Goal: Book appointment/travel/reservation

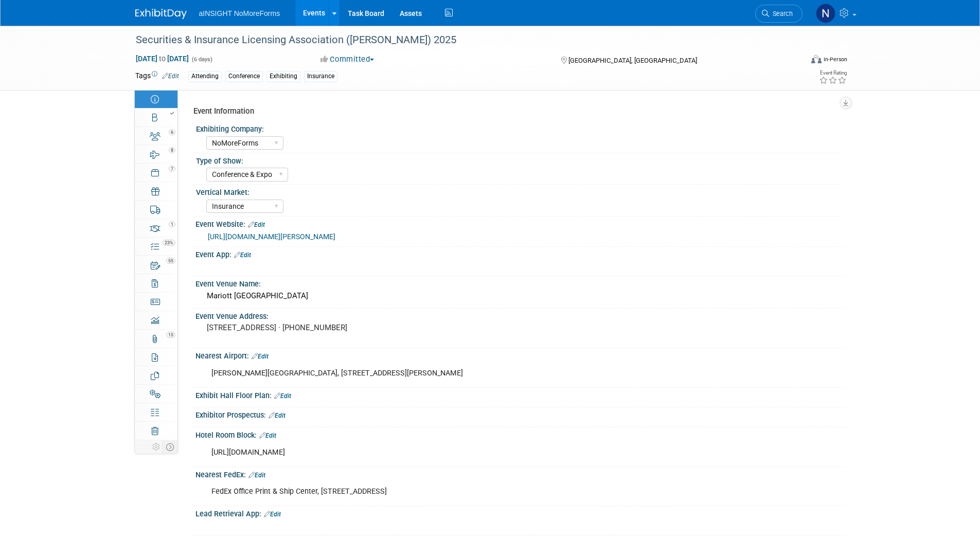
select select "NoMoreForms"
select select "Conference & Expo"
select select "Insurance"
select select "Yes"
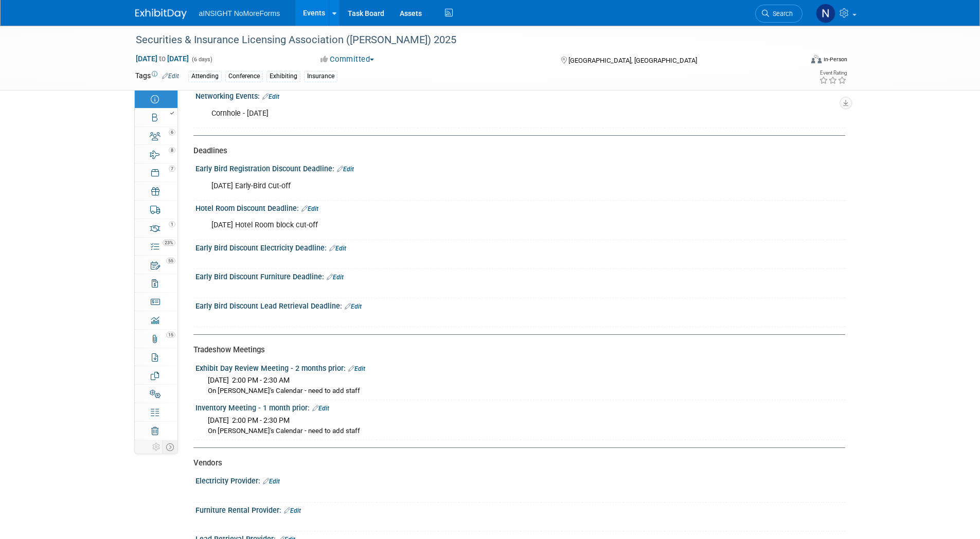
scroll to position [926, 0]
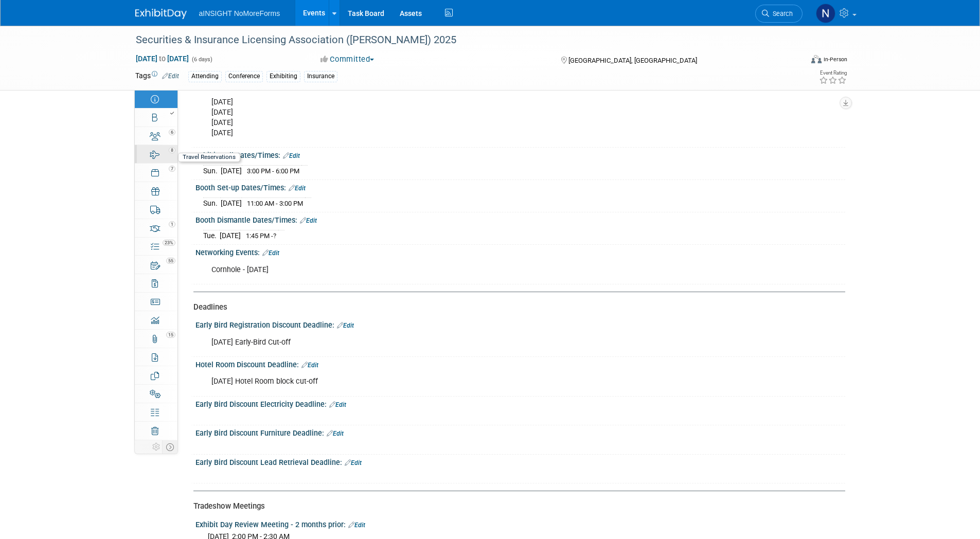
click at [162, 156] on link "8 Travel Reservations 8" at bounding box center [156, 154] width 43 height 18
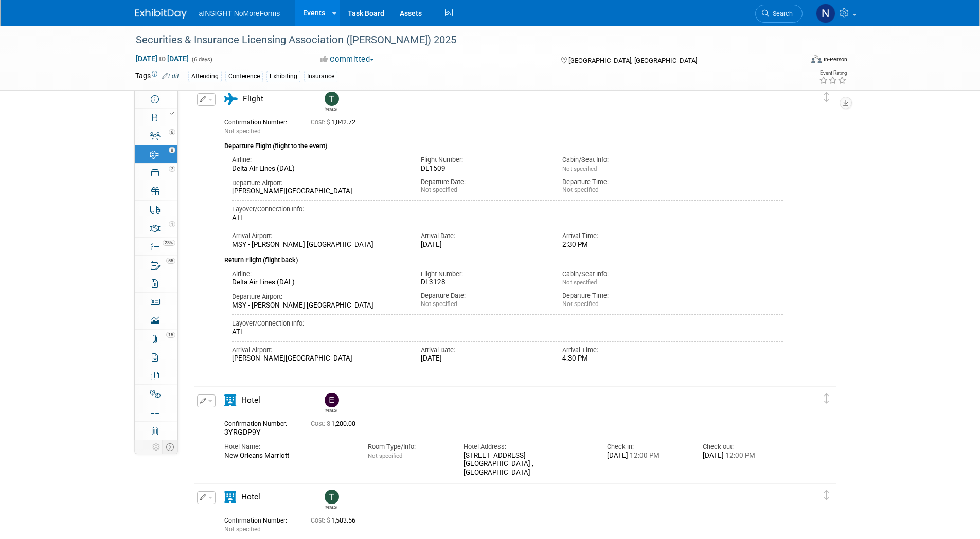
scroll to position [0, 0]
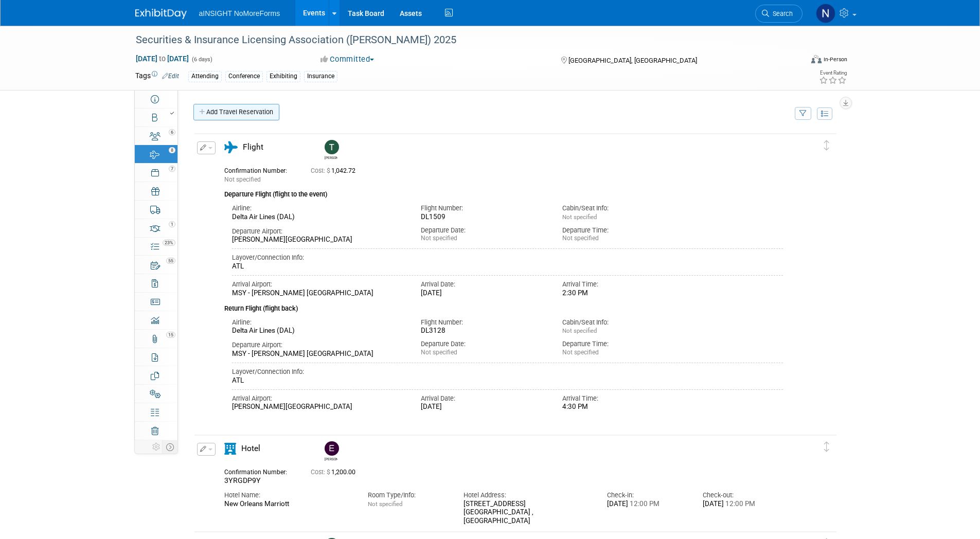
click at [258, 112] on link "Add Travel Reservation" at bounding box center [236, 112] width 86 height 16
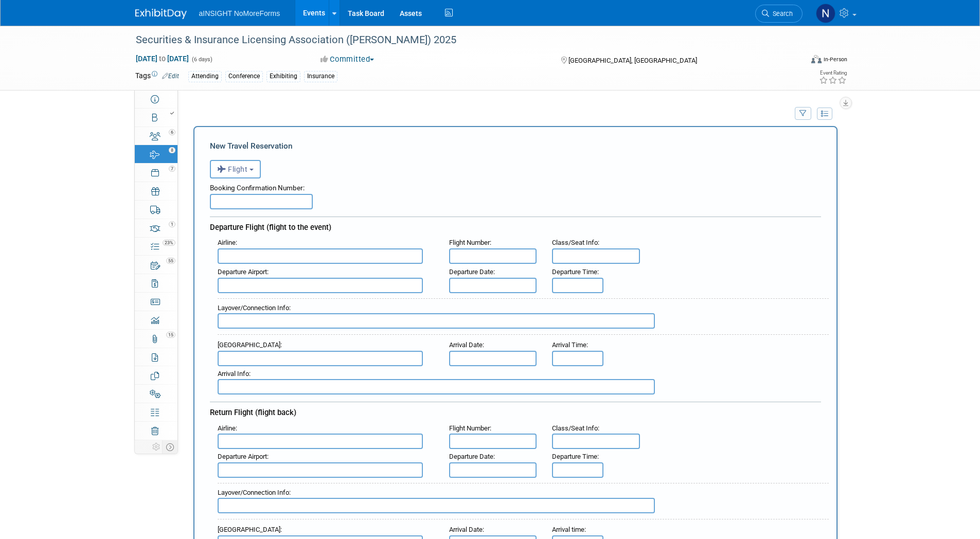
click at [294, 257] on input "text" at bounding box center [320, 255] width 205 height 15
click at [294, 270] on span "TAMPA ( TPA )" at bounding box center [325, 272] width 215 height 16
type input "TAMPA (TPA)"
click at [452, 279] on input "text" at bounding box center [493, 285] width 88 height 15
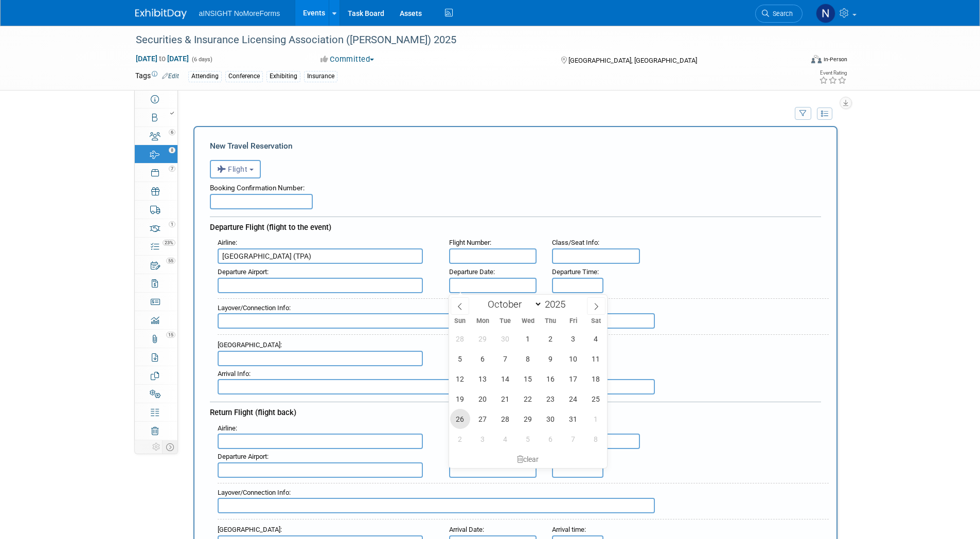
click at [465, 416] on span "26" at bounding box center [460, 419] width 20 height 20
type input "Oct 26, 2025"
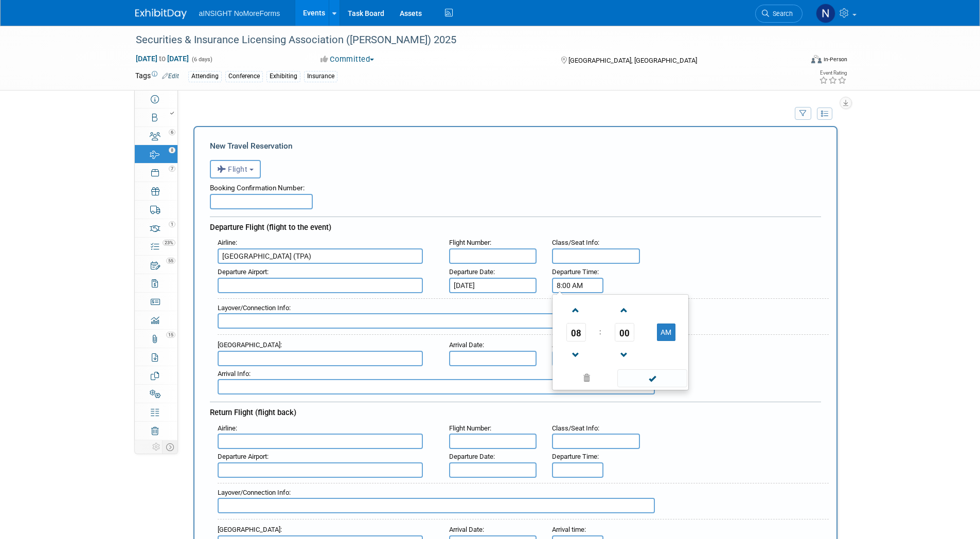
click at [579, 284] on input "8:00 AM" at bounding box center [577, 285] width 51 height 15
type input "8:00 A1:40M"
drag, startPoint x: 597, startPoint y: 287, endPoint x: 522, endPoint y: 286, distance: 74.6
click at [522, 286] on div "Departure Airport : Departure Date : Oct 26, 2025 Departure Time : 8:00 A1:40M …" at bounding box center [519, 278] width 619 height 29
click at [576, 309] on span at bounding box center [576, 310] width 18 height 18
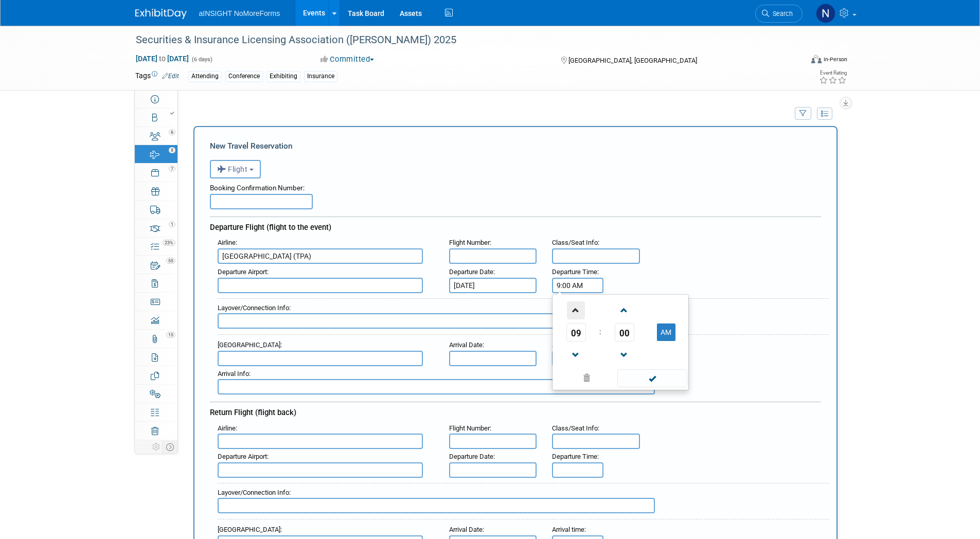
click at [576, 309] on span at bounding box center [576, 310] width 18 height 18
click at [635, 331] on td "00" at bounding box center [624, 332] width 43 height 19
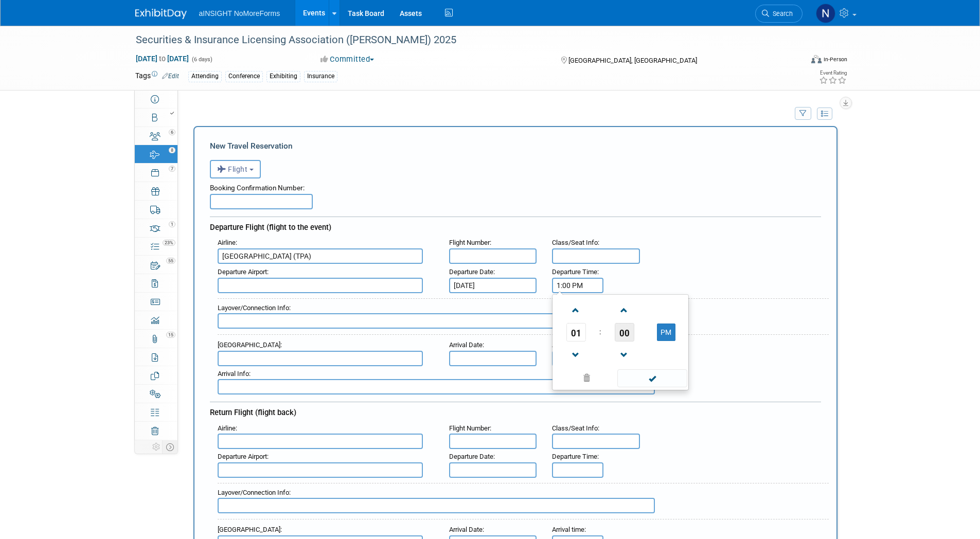
click at [633, 331] on span "00" at bounding box center [625, 332] width 20 height 19
click at [574, 362] on td "40" at bounding box center [571, 366] width 33 height 28
click at [664, 377] on span at bounding box center [651, 378] width 69 height 18
type input "1:40 PM"
click at [584, 360] on input "8:00 AM" at bounding box center [577, 358] width 51 height 15
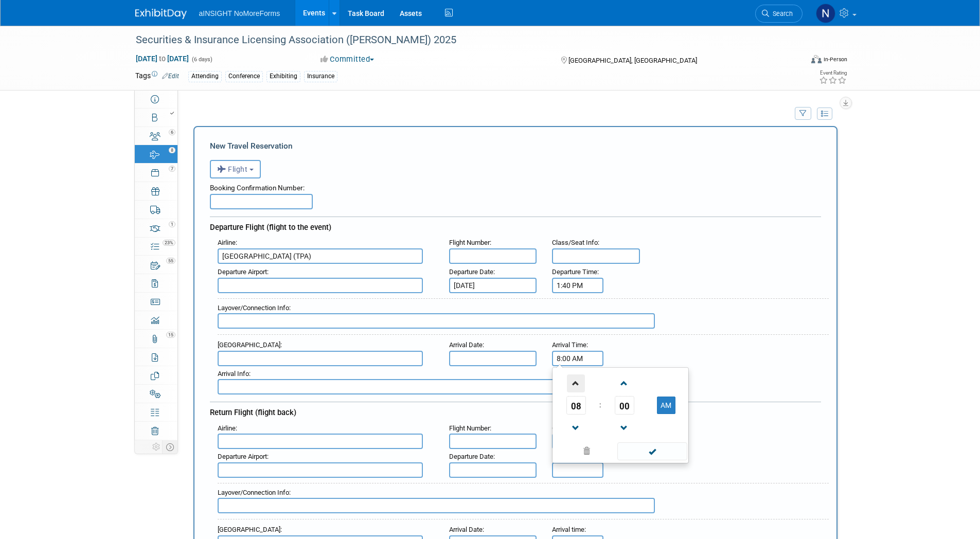
click at [569, 381] on span at bounding box center [576, 383] width 18 height 18
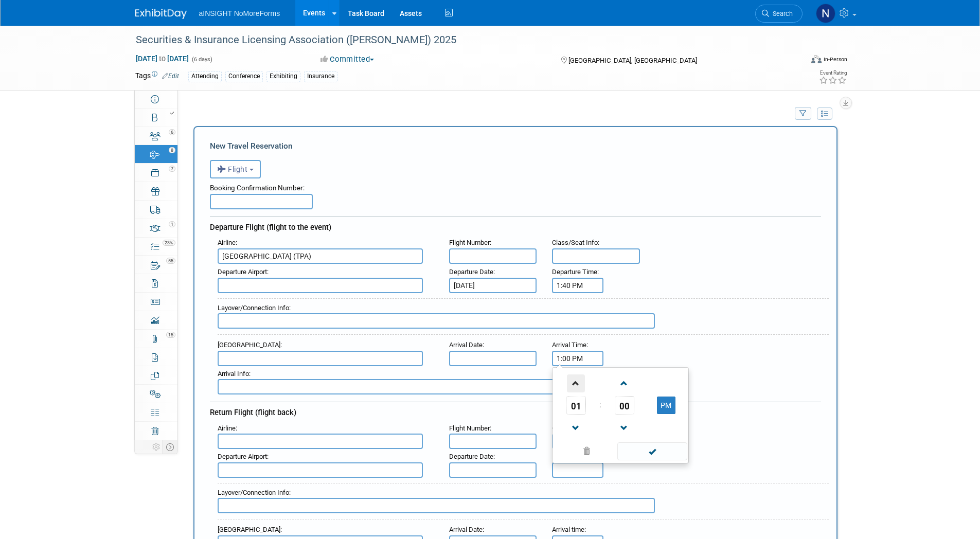
click at [569, 381] on span at bounding box center [576, 383] width 18 height 18
click at [626, 415] on link at bounding box center [625, 428] width 20 height 26
click at [572, 385] on span at bounding box center [576, 383] width 18 height 18
click at [626, 405] on span "59" at bounding box center [625, 405] width 20 height 19
click at [573, 413] on td "20" at bounding box center [571, 412] width 33 height 28
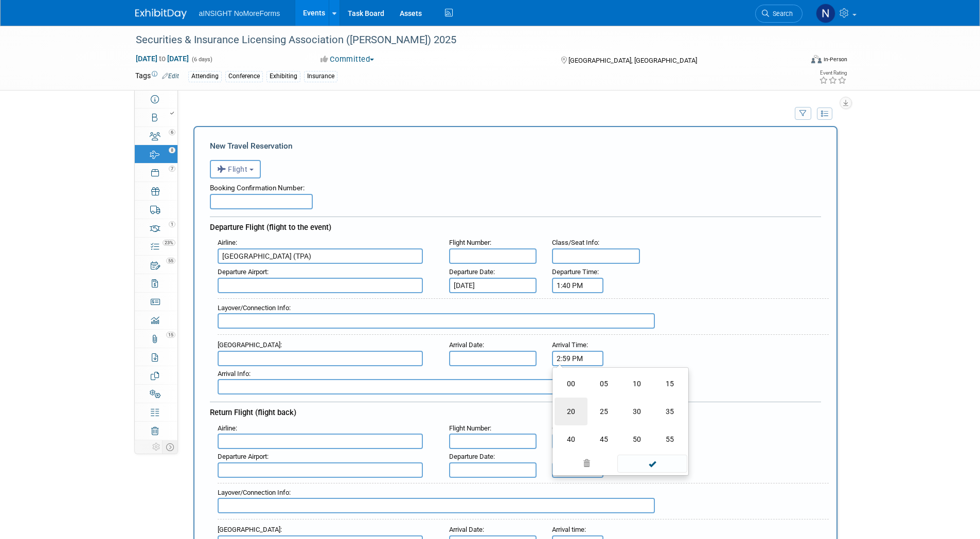
type input "2:20 PM"
click at [653, 444] on span at bounding box center [651, 451] width 69 height 18
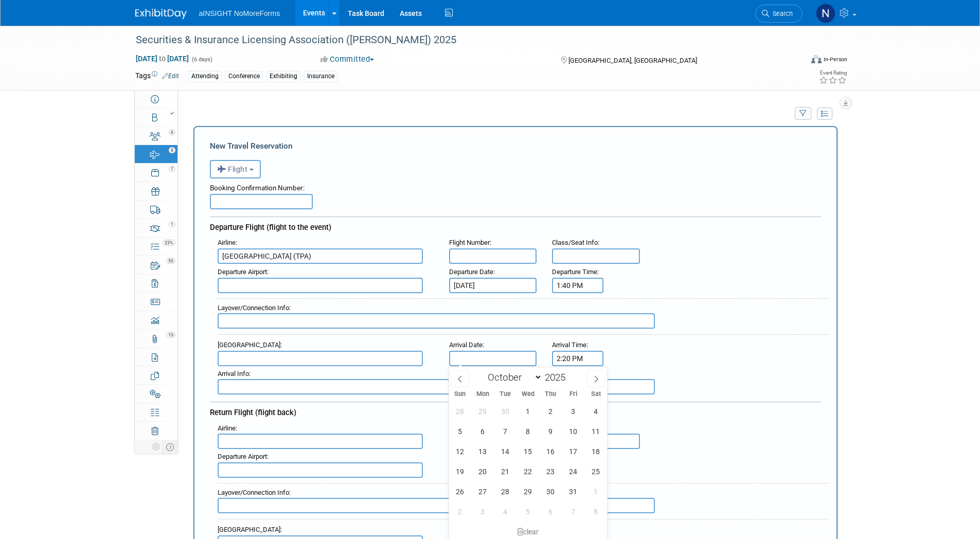
click at [494, 358] on input "text" at bounding box center [493, 358] width 88 height 15
click at [460, 487] on span "26" at bounding box center [460, 491] width 20 height 20
type input "Oct 26, 2025"
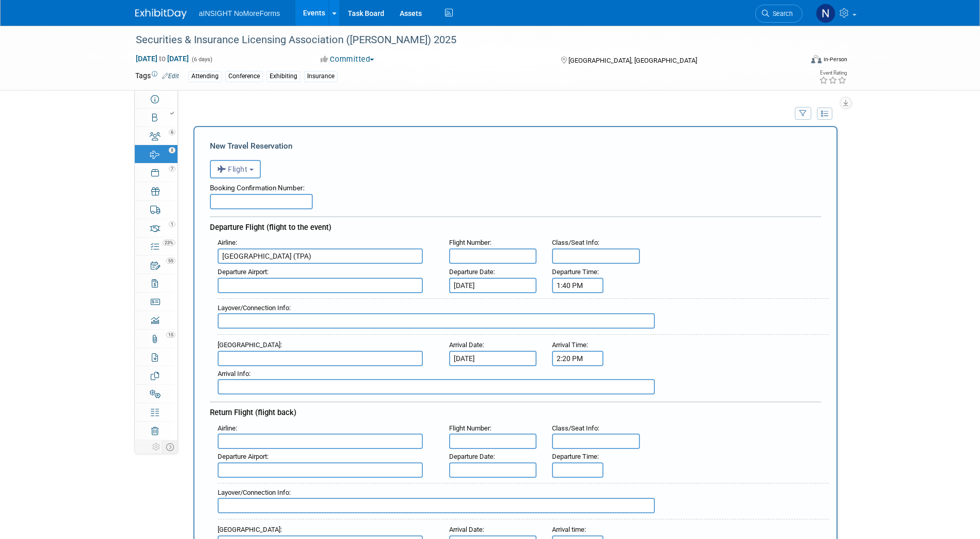
click at [315, 360] on input "text" at bounding box center [320, 358] width 205 height 15
click at [325, 373] on span "MSY - Louis Armstrong New Orleans International Airport" at bounding box center [325, 375] width 215 height 16
type input "MSY - Louis Armstrong New Orleans International Airport"
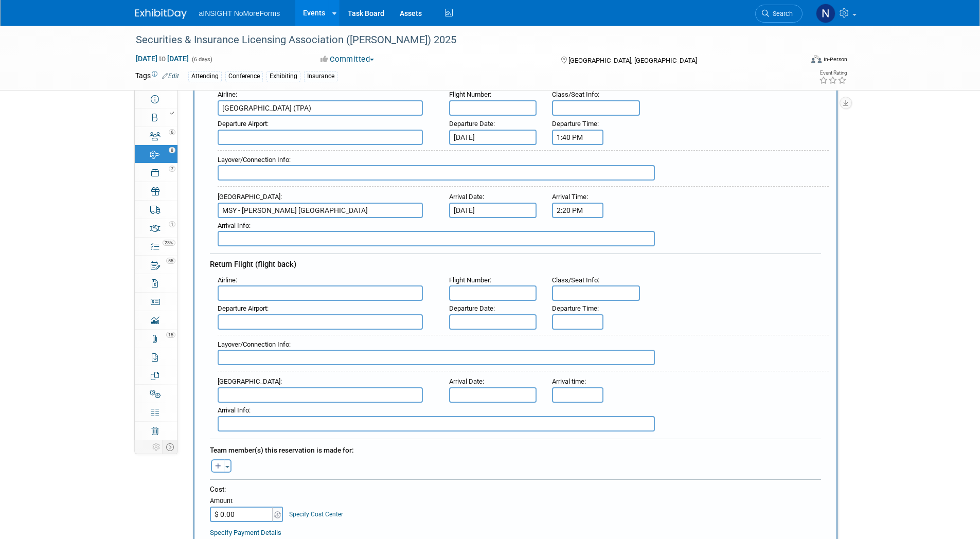
scroll to position [154, 0]
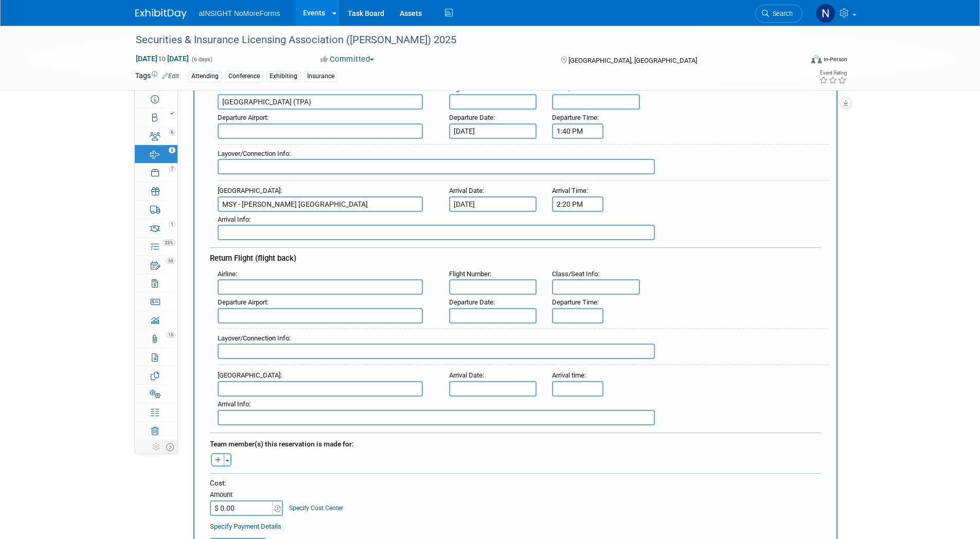
click at [264, 290] on input "text" at bounding box center [320, 286] width 205 height 15
click at [258, 317] on input "text" at bounding box center [320, 315] width 205 height 15
click at [274, 331] on span "MSY - Louis Armstrong New Orleans International Airport" at bounding box center [325, 332] width 215 height 16
type input "MSY - Louis Armstrong New Orleans International Airport"
click at [268, 379] on div "Arrival Airport :" at bounding box center [326, 375] width 216 height 11
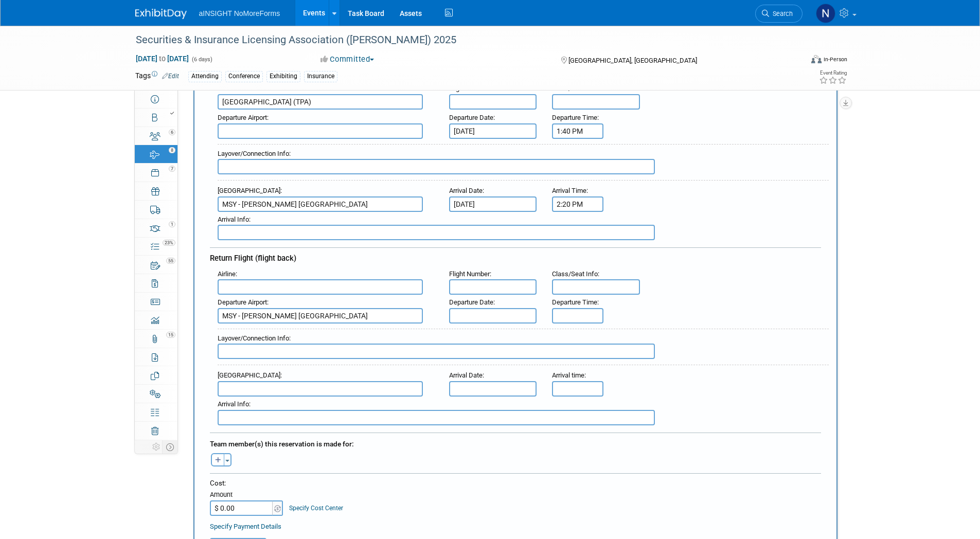
click at [268, 384] on input "text" at bounding box center [320, 388] width 205 height 15
drag, startPoint x: 296, startPoint y: 400, endPoint x: 305, endPoint y: 400, distance: 8.8
click at [296, 400] on span "TPA - Tampa International Airport" at bounding box center [325, 405] width 215 height 16
type input "TPA - Tampa International Airport"
click at [495, 316] on input "text" at bounding box center [492, 315] width 87 height 15
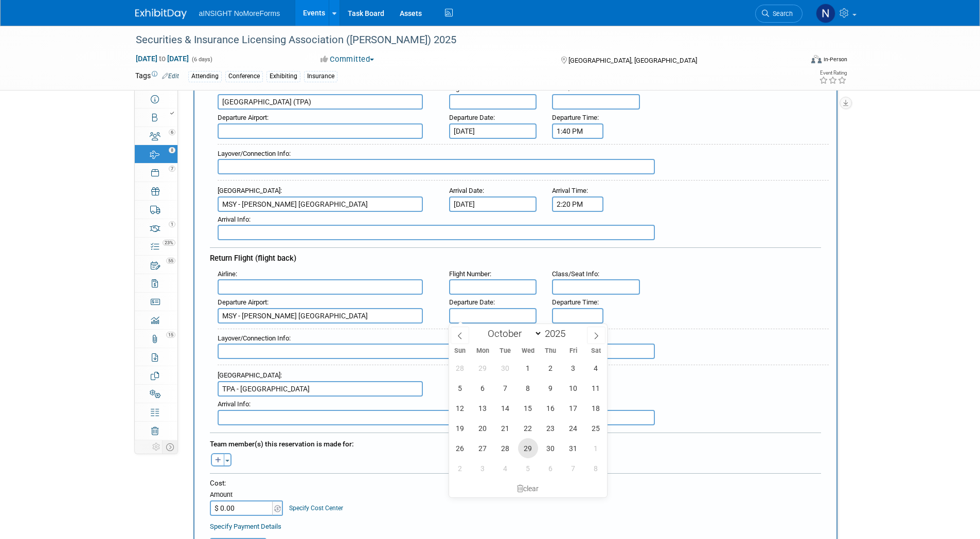
click at [527, 449] on span "29" at bounding box center [528, 448] width 20 height 20
type input "Oct 29, 2025"
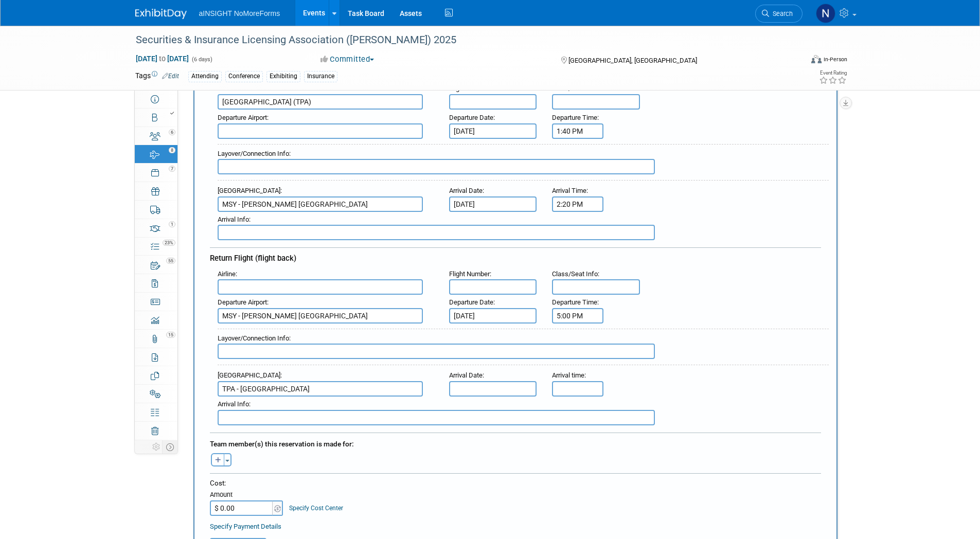
click at [565, 308] on input "5:00 PM" at bounding box center [577, 315] width 51 height 15
click at [577, 345] on span at bounding box center [576, 341] width 18 height 18
click at [619, 362] on span "00" at bounding box center [624, 362] width 20 height 19
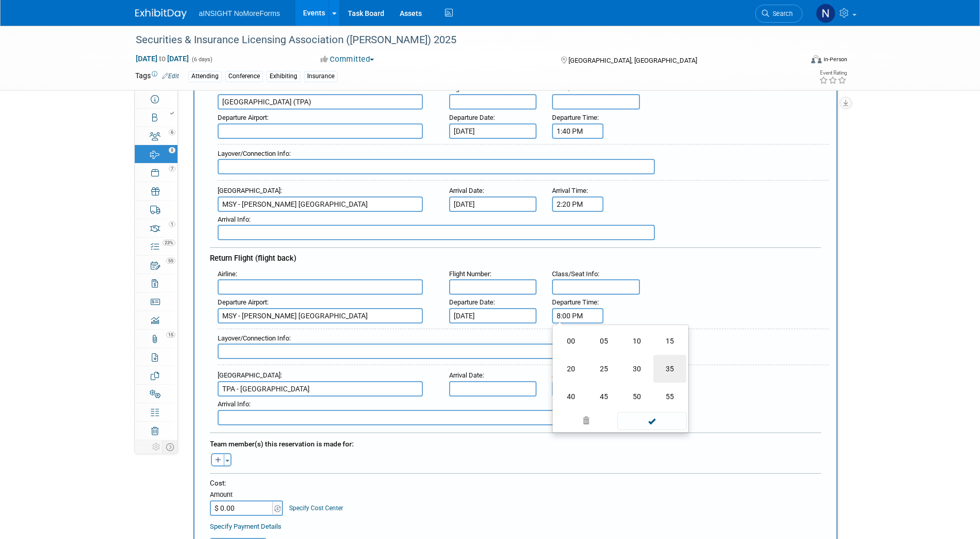
click at [669, 371] on td "35" at bounding box center [669, 369] width 33 height 28
type input "8:35 PM"
click at [649, 412] on span at bounding box center [651, 409] width 69 height 18
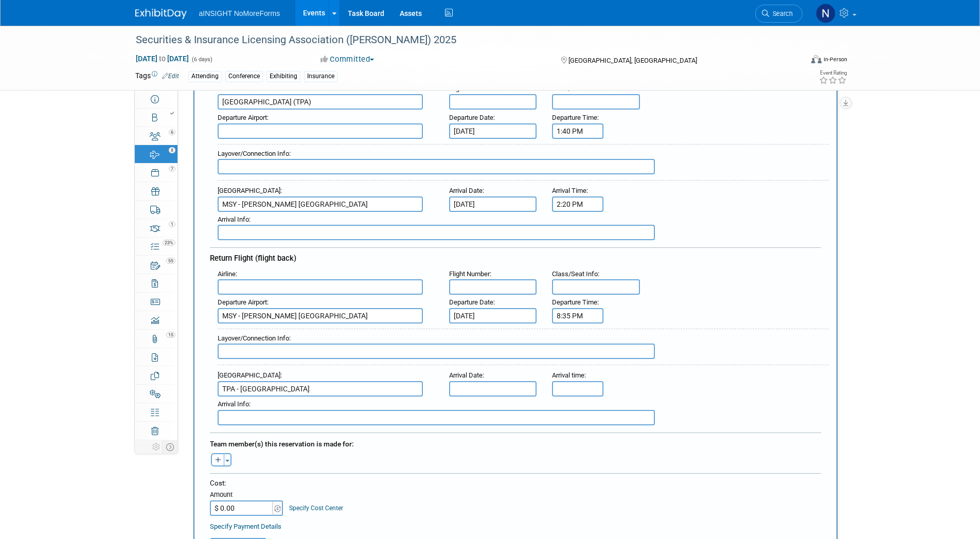
click at [482, 388] on input "text" at bounding box center [493, 388] width 88 height 15
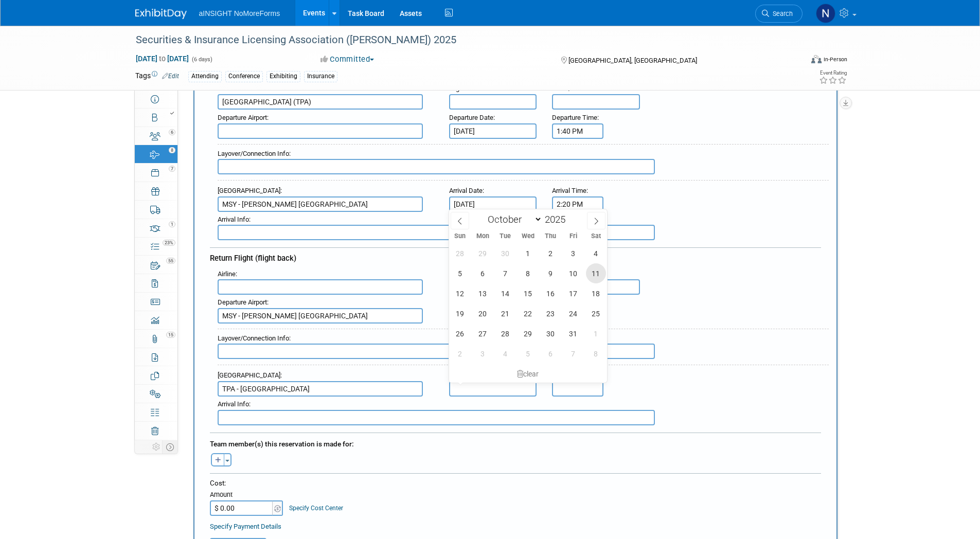
click at [596, 281] on span "11" at bounding box center [596, 273] width 20 height 20
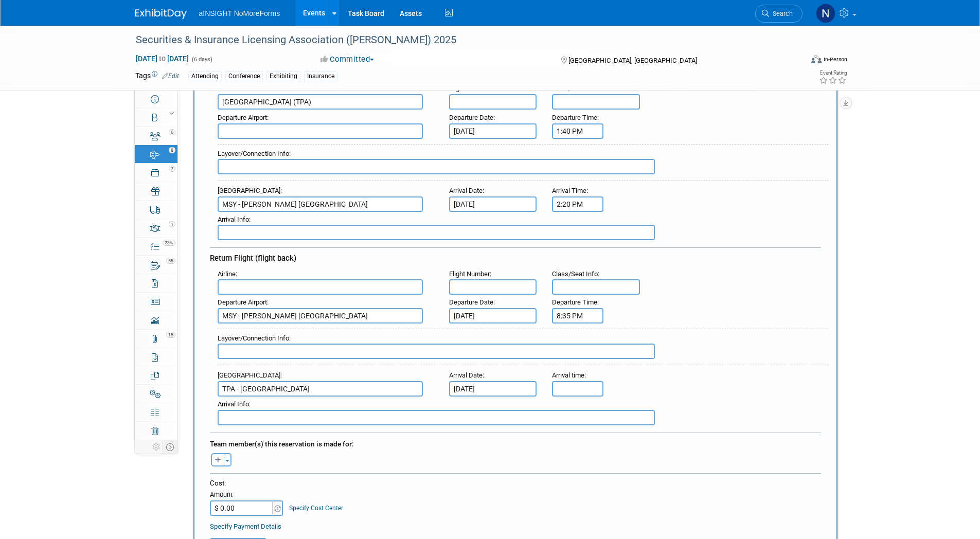
click at [523, 386] on input "Oct 11, 2025" at bounding box center [493, 388] width 88 height 15
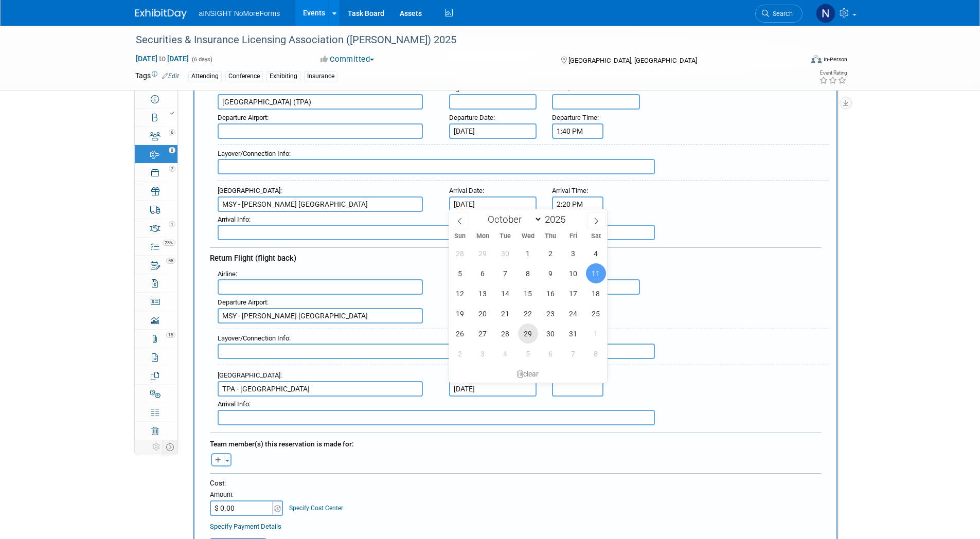
click at [525, 331] on span "29" at bounding box center [528, 334] width 20 height 20
type input "Oct 29, 2025"
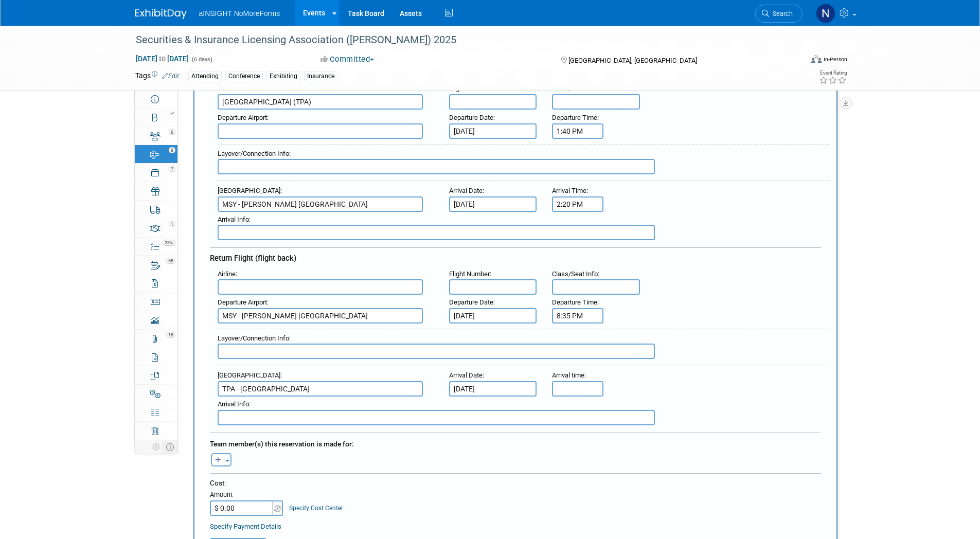
click at [576, 386] on input "text" at bounding box center [577, 388] width 51 height 15
click at [578, 408] on span at bounding box center [576, 414] width 18 height 18
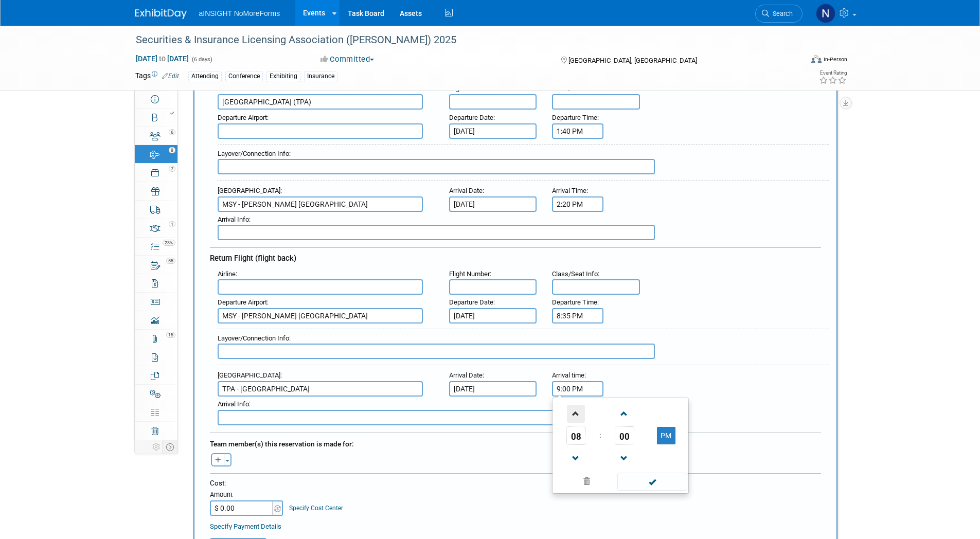
click at [578, 408] on span at bounding box center [576, 414] width 18 height 18
click at [624, 432] on span "00" at bounding box center [625, 435] width 20 height 19
click at [600, 421] on td "05" at bounding box center [603, 414] width 33 height 28
type input "11:05 PM"
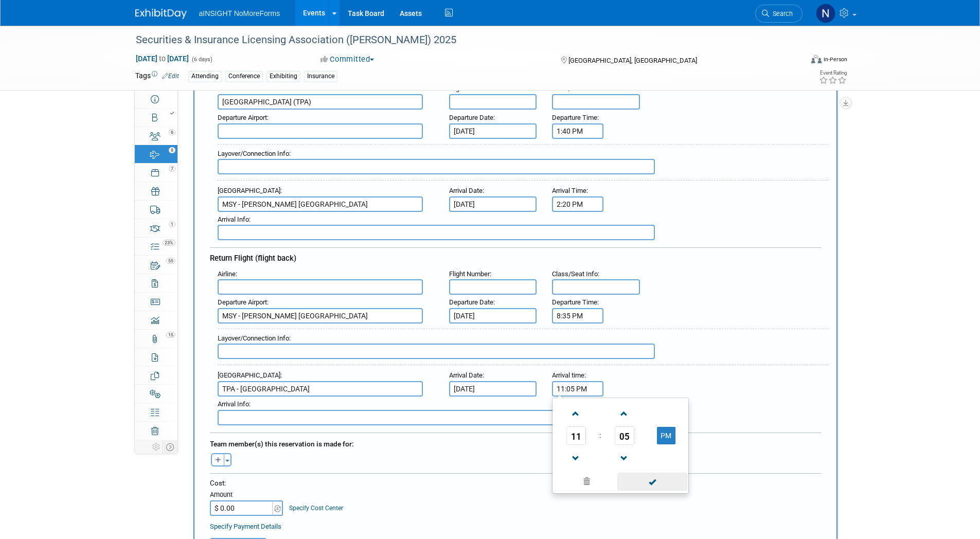
click at [658, 483] on span at bounding box center [651, 482] width 69 height 18
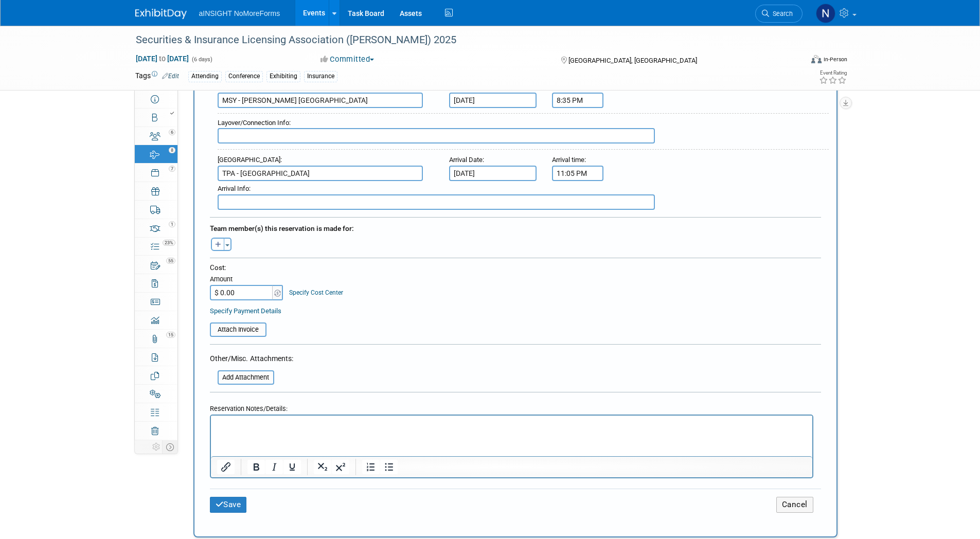
scroll to position [514, 0]
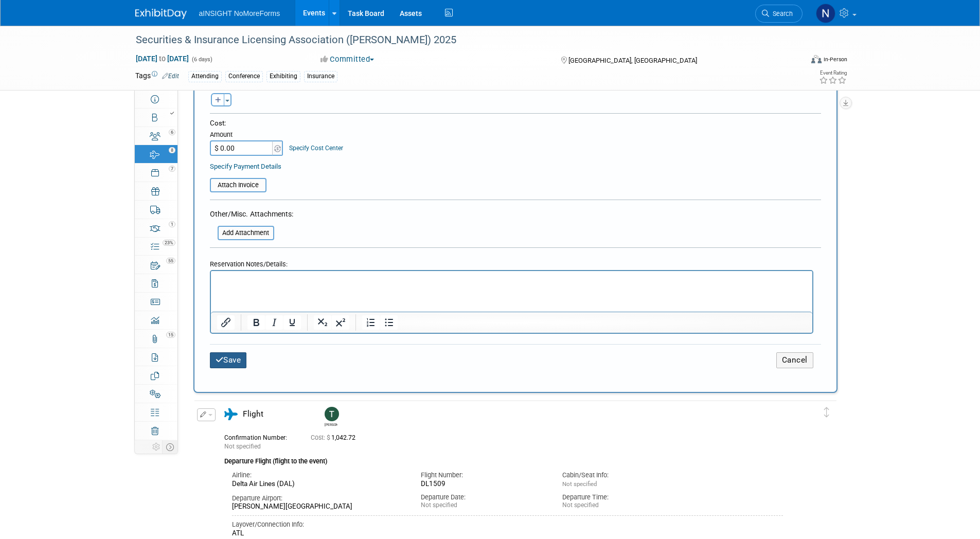
click at [234, 355] on button "Save" at bounding box center [228, 360] width 37 height 16
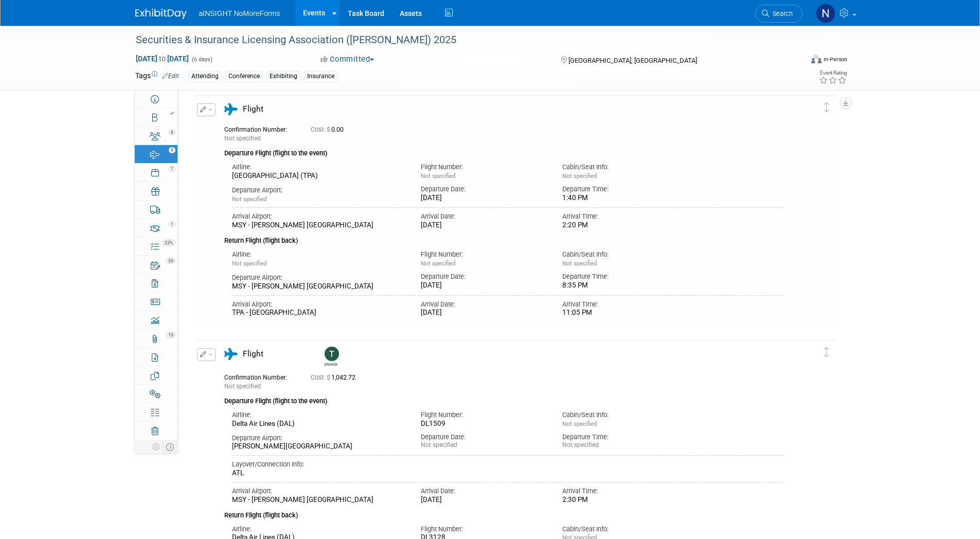
scroll to position [0, 0]
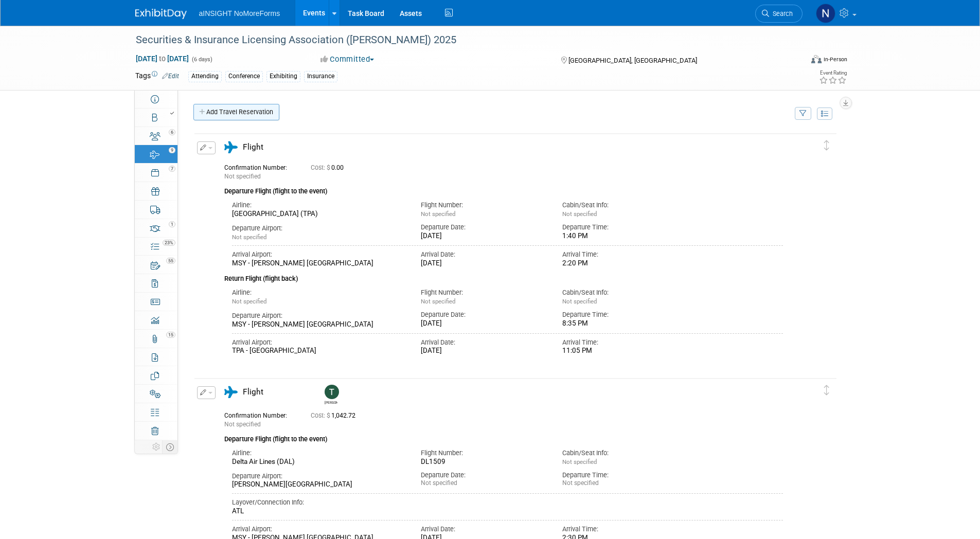
click at [248, 112] on link "Add Travel Reservation" at bounding box center [236, 112] width 86 height 16
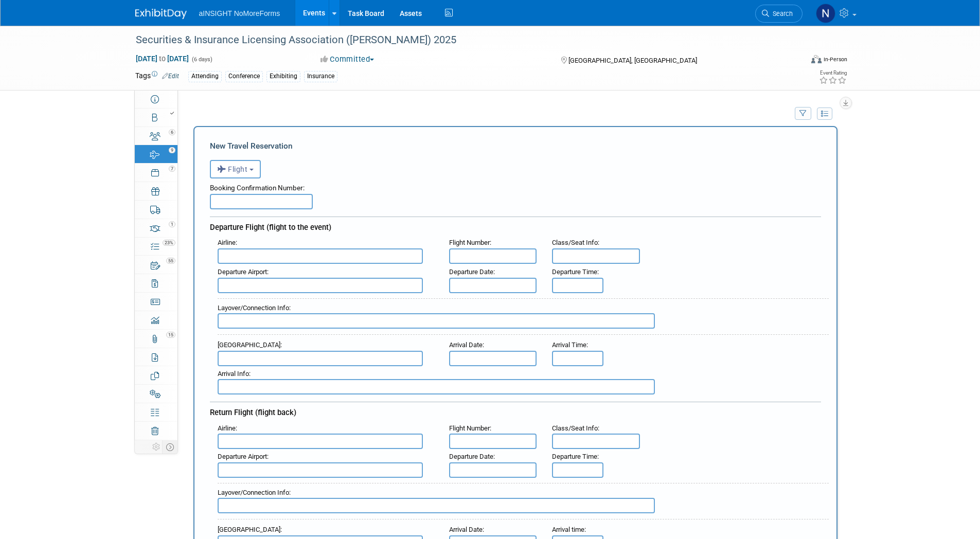
click at [266, 261] on input "text" at bounding box center [320, 255] width 205 height 15
click at [261, 282] on input "text" at bounding box center [320, 285] width 205 height 15
click at [263, 303] on span "TPA - Tampa International Airport" at bounding box center [325, 302] width 215 height 16
type input "TPA - Tampa International Airport"
click at [488, 282] on input "text" at bounding box center [493, 285] width 88 height 15
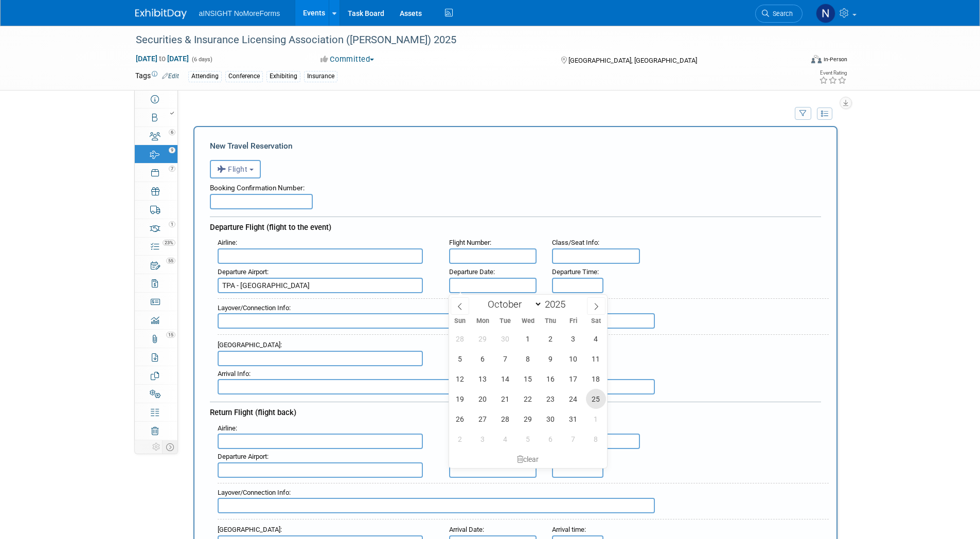
click at [596, 393] on span "25" at bounding box center [596, 399] width 20 height 20
type input "Oct 25, 2025"
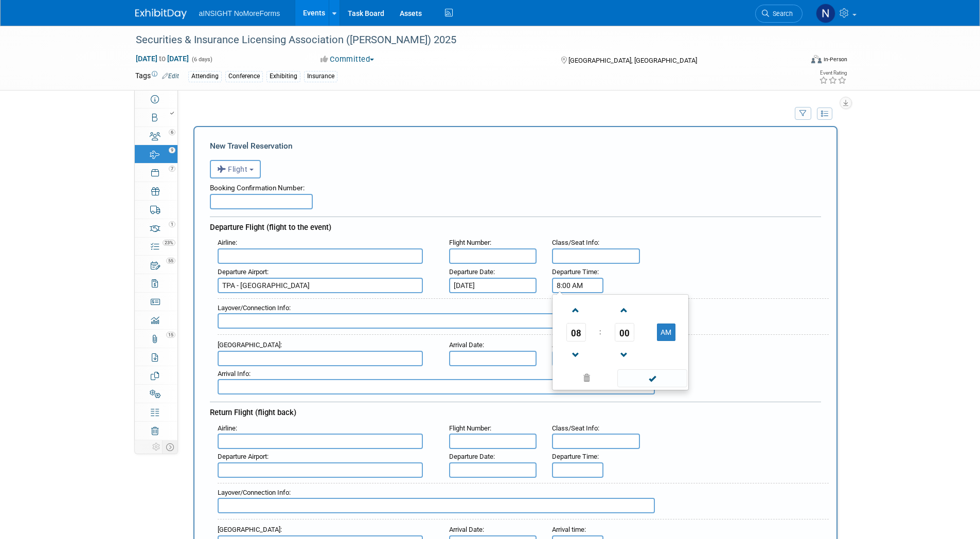
click at [580, 286] on input "8:00 AM" at bounding box center [577, 285] width 51 height 15
click at [581, 312] on span at bounding box center [576, 310] width 18 height 18
click at [581, 352] on span at bounding box center [576, 355] width 18 height 18
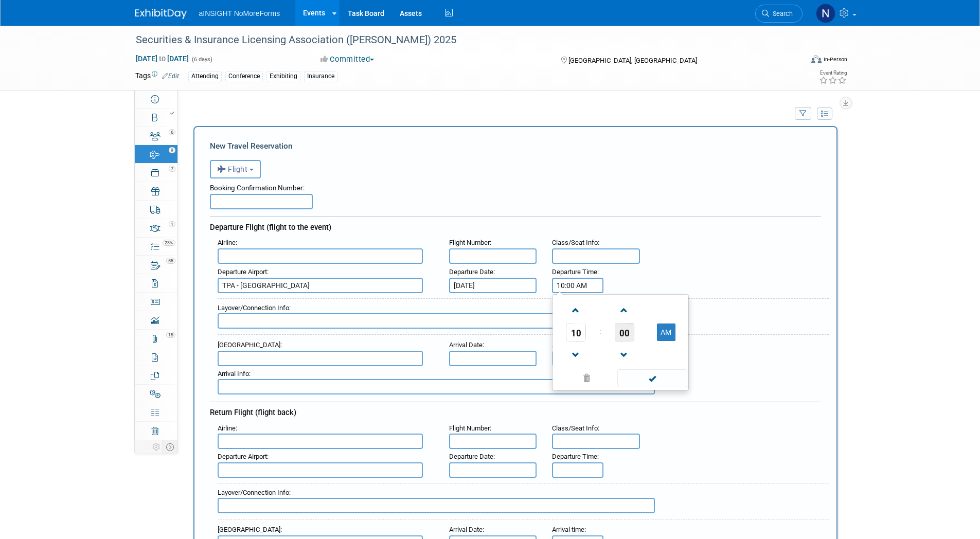
click at [622, 327] on span "00" at bounding box center [625, 332] width 20 height 19
click at [670, 360] on td "55" at bounding box center [669, 366] width 33 height 28
type input "10:55 AM"
click at [667, 381] on span at bounding box center [651, 378] width 69 height 18
click at [275, 361] on input "text" at bounding box center [320, 358] width 205 height 15
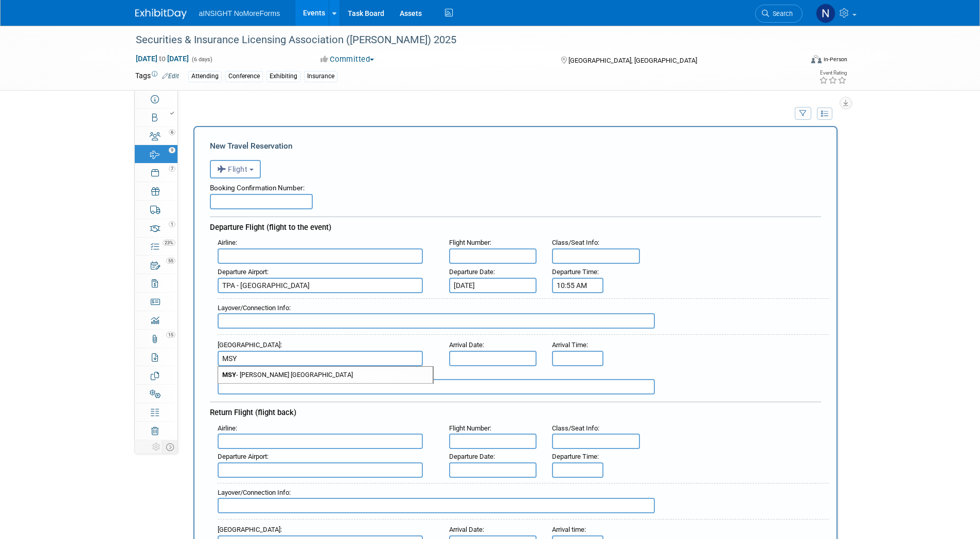
click at [309, 378] on span "MSY - Louis Armstrong New Orleans International Airport" at bounding box center [325, 375] width 215 height 16
type input "MSY - Louis Armstrong New Orleans International Airport"
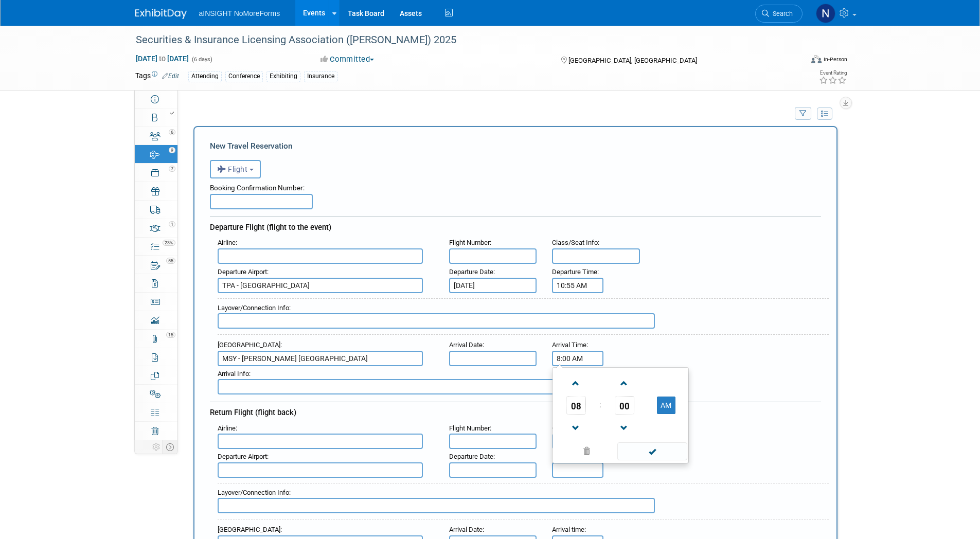
click at [574, 365] on input "8:00 AM" at bounding box center [577, 358] width 51 height 15
click at [574, 378] on span at bounding box center [576, 383] width 18 height 18
click at [575, 379] on span at bounding box center [576, 383] width 18 height 18
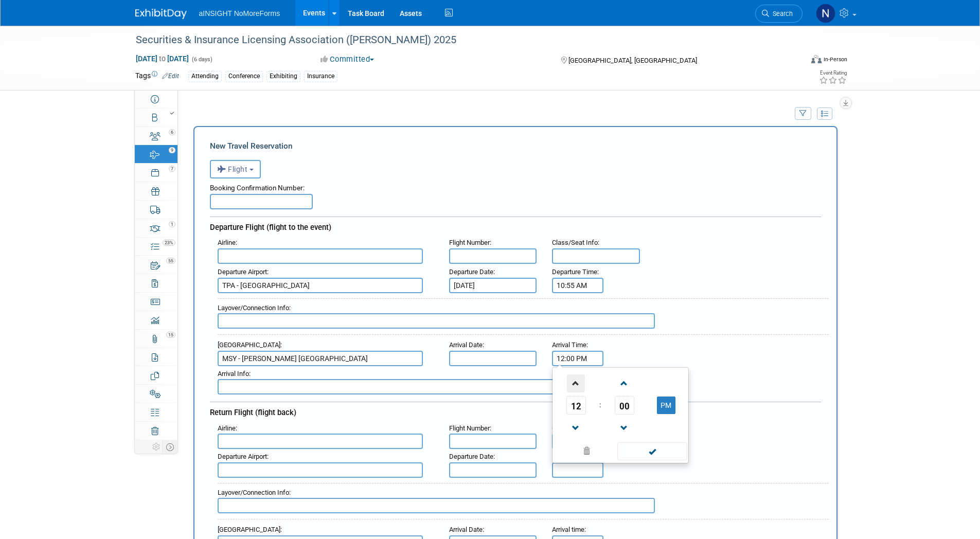
click at [575, 379] on span at bounding box center [576, 383] width 18 height 18
click at [626, 408] on span "00" at bounding box center [625, 405] width 20 height 19
click at [601, 413] on td "25" at bounding box center [603, 412] width 33 height 28
type input "2:25 PM"
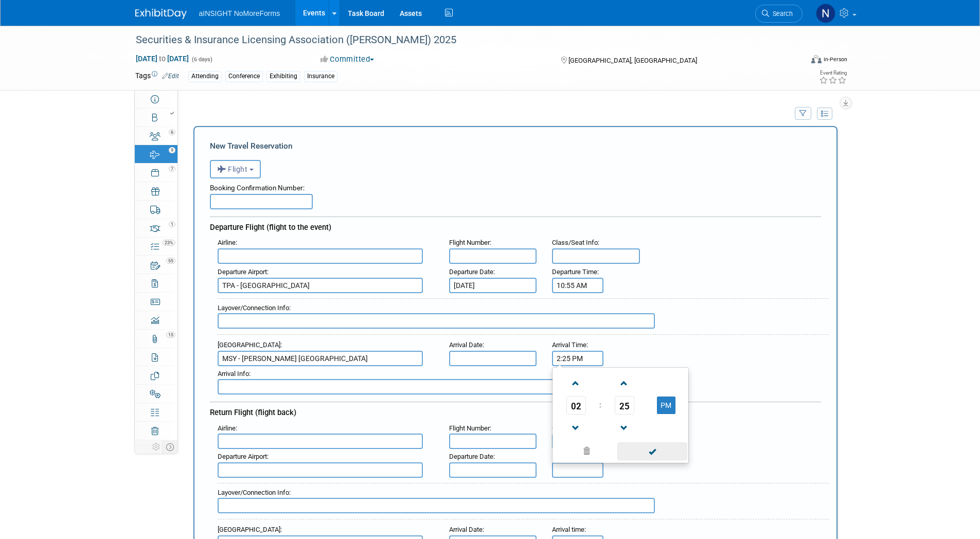
click at [657, 452] on span at bounding box center [651, 451] width 69 height 18
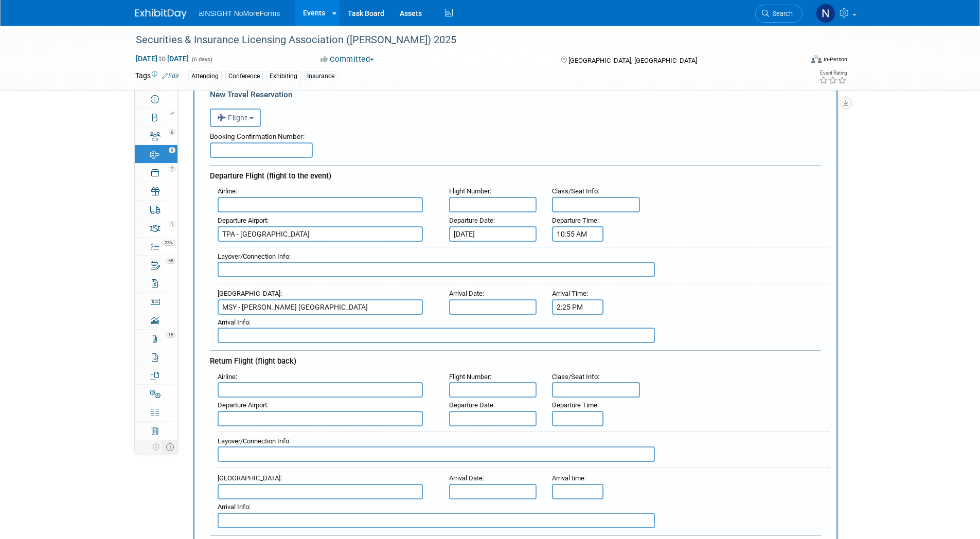
scroll to position [103, 0]
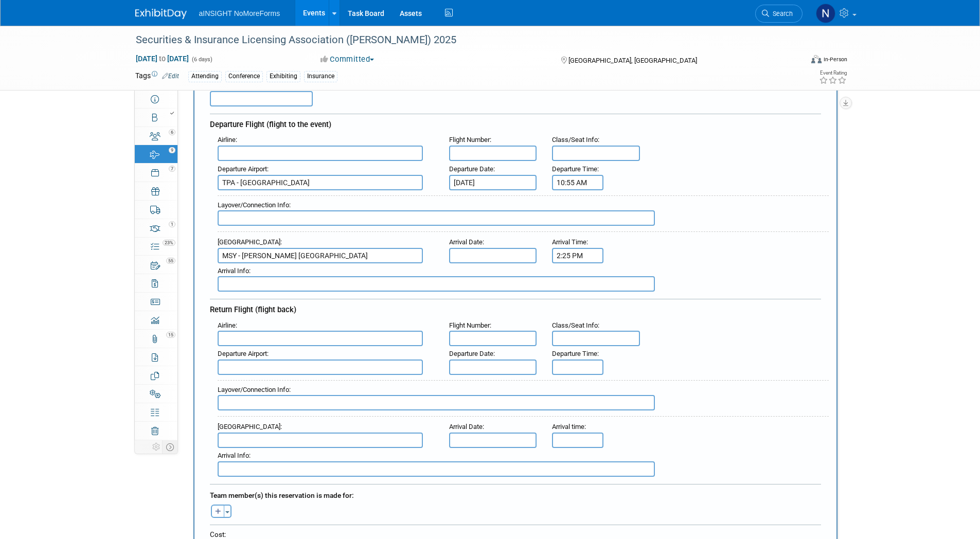
click at [266, 366] on input "text" at bounding box center [320, 367] width 205 height 15
click at [286, 386] on span "MSY - Louis Armstrong New Orleans International Airport" at bounding box center [325, 384] width 215 height 16
type input "MSY - Louis Armstrong New Orleans International Airport"
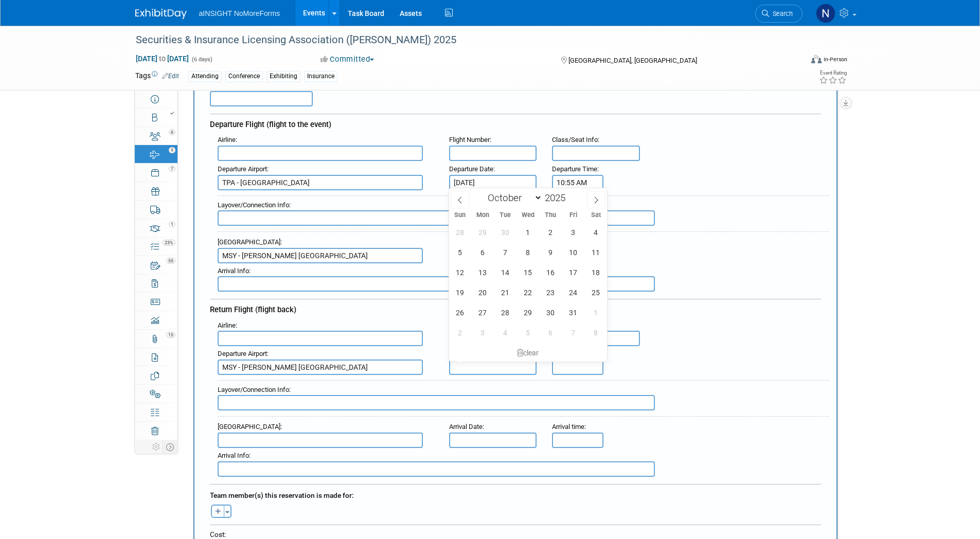
click at [469, 365] on input "text" at bounding box center [492, 367] width 87 height 15
click at [519, 309] on span "29" at bounding box center [528, 312] width 20 height 20
type input "Oct 29, 2025"
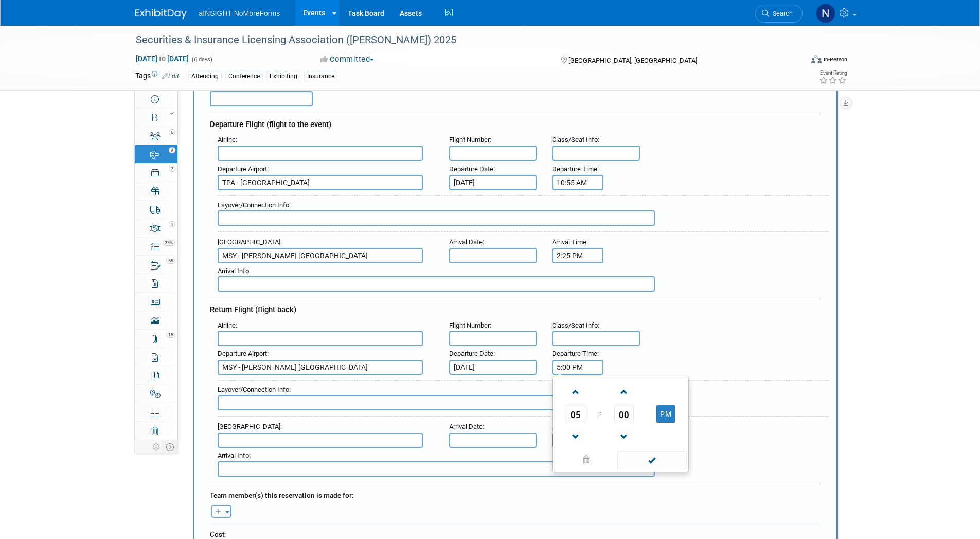
click at [566, 366] on input "5:00 PM" at bounding box center [577, 367] width 51 height 15
click at [584, 389] on span at bounding box center [576, 392] width 18 height 18
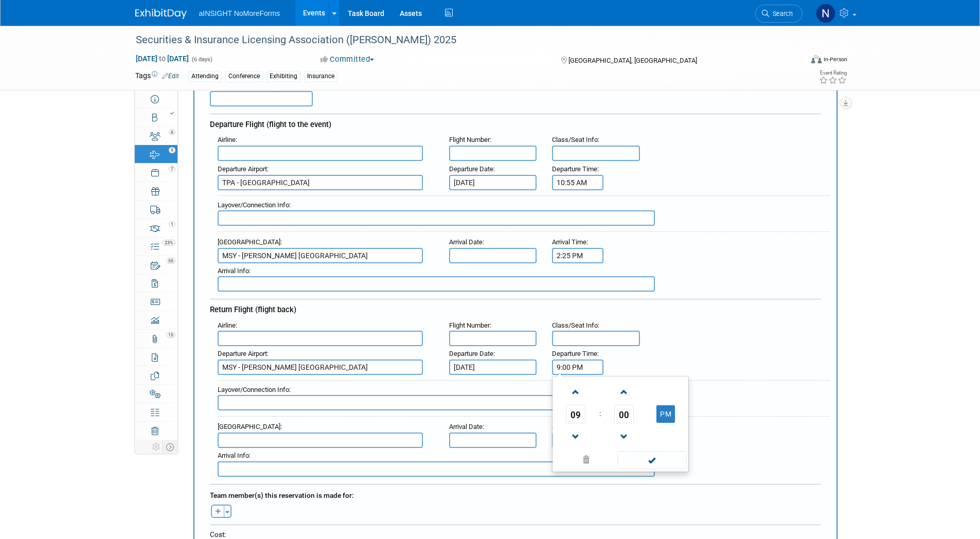
click at [630, 413] on span "00" at bounding box center [624, 414] width 20 height 19
click at [667, 451] on td "55" at bounding box center [669, 448] width 33 height 28
type input "9:55 PM"
click at [651, 468] on span at bounding box center [651, 460] width 69 height 18
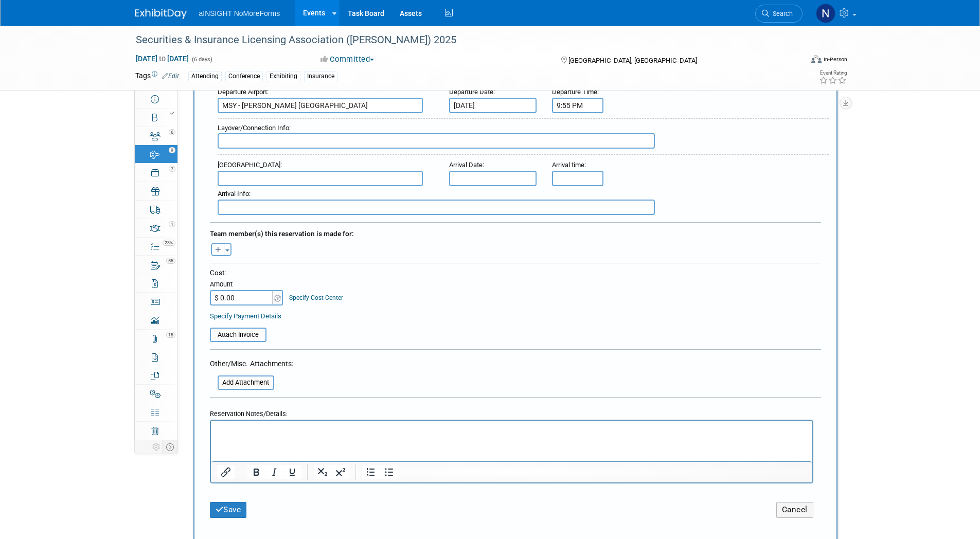
scroll to position [360, 0]
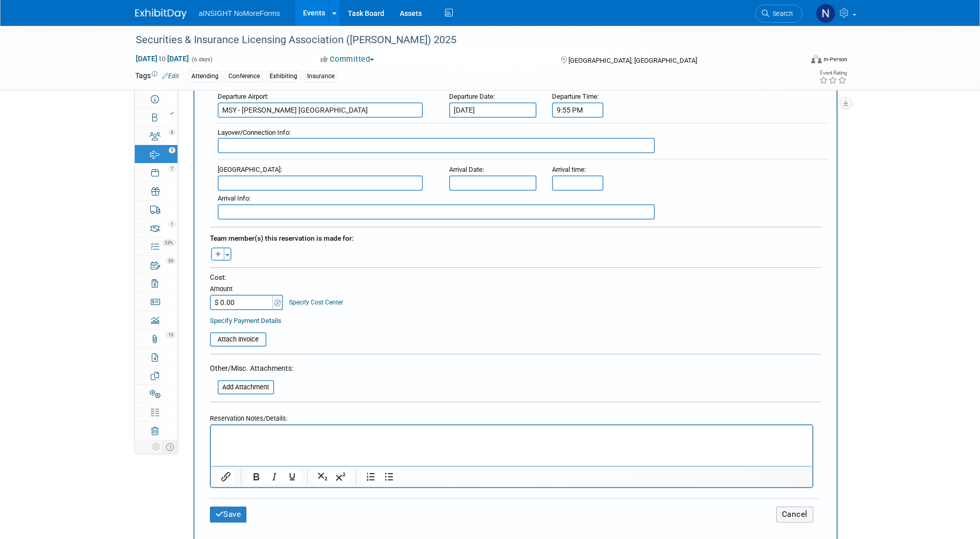
click at [221, 247] on button "button" at bounding box center [217, 253] width 13 height 13
select select
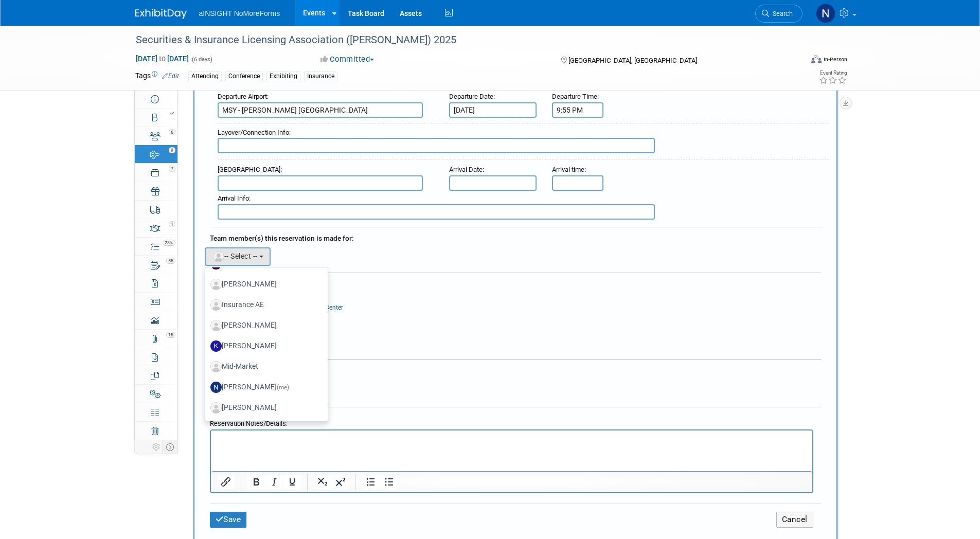
scroll to position [206, 0]
click at [266, 286] on label "Johnny Bitar" at bounding box center [264, 282] width 108 height 16
click at [207, 284] on input "Johnny Bitar" at bounding box center [203, 281] width 7 height 7
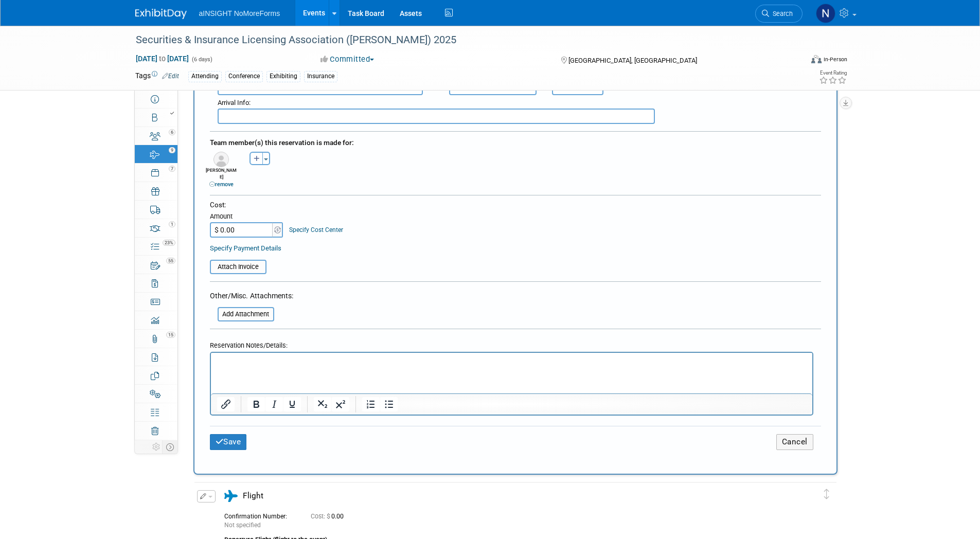
scroll to position [514, 0]
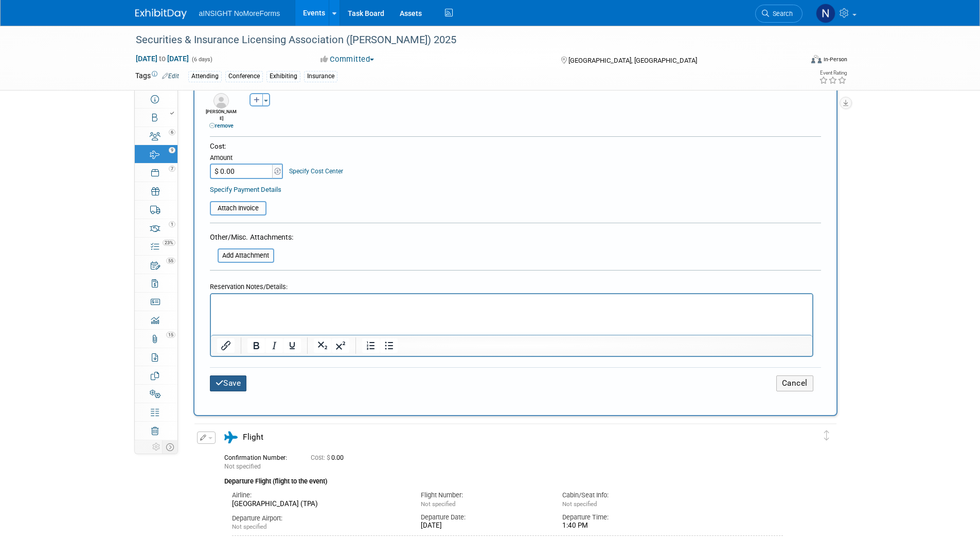
click at [234, 376] on button "Save" at bounding box center [228, 384] width 37 height 16
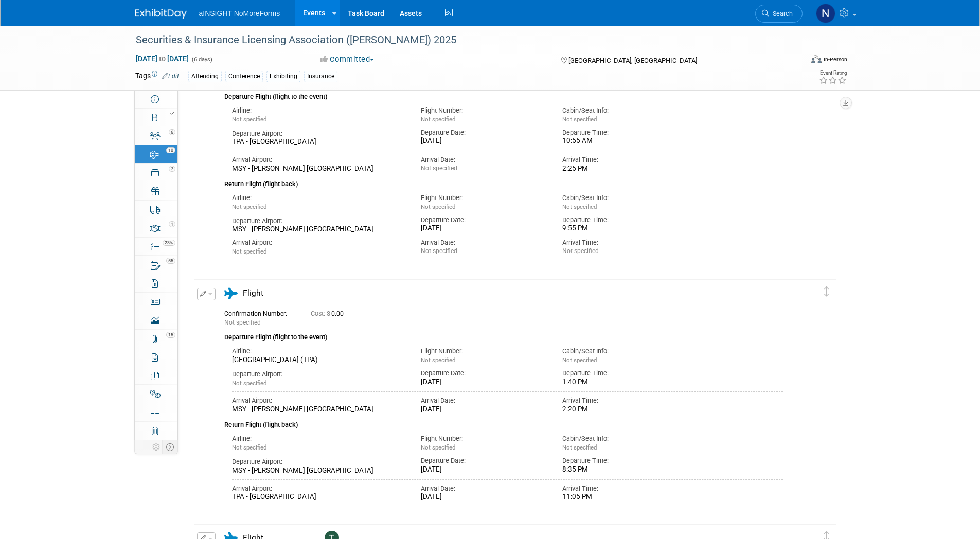
scroll to position [149, 0]
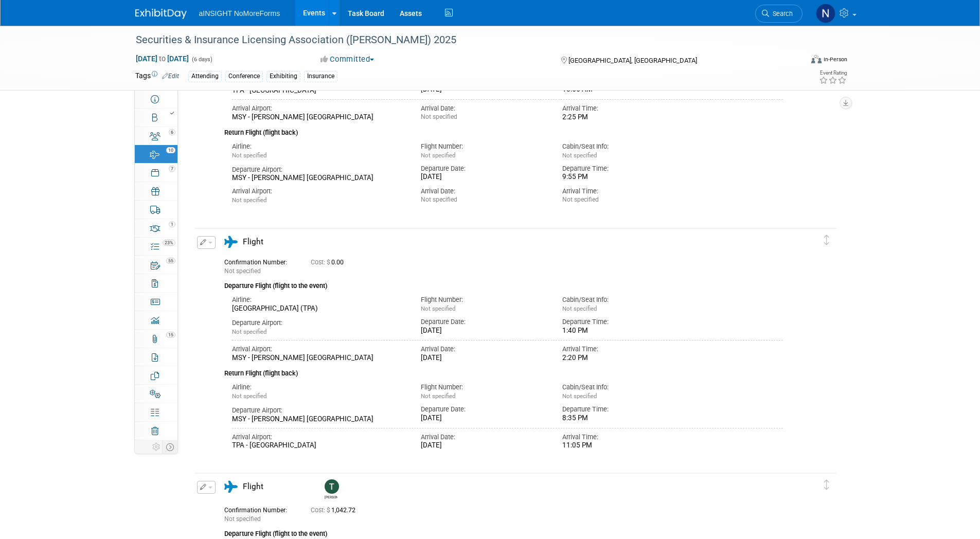
click at [209, 239] on button "button" at bounding box center [206, 242] width 19 height 13
click at [225, 261] on button "Edit Reservation" at bounding box center [241, 260] width 87 height 15
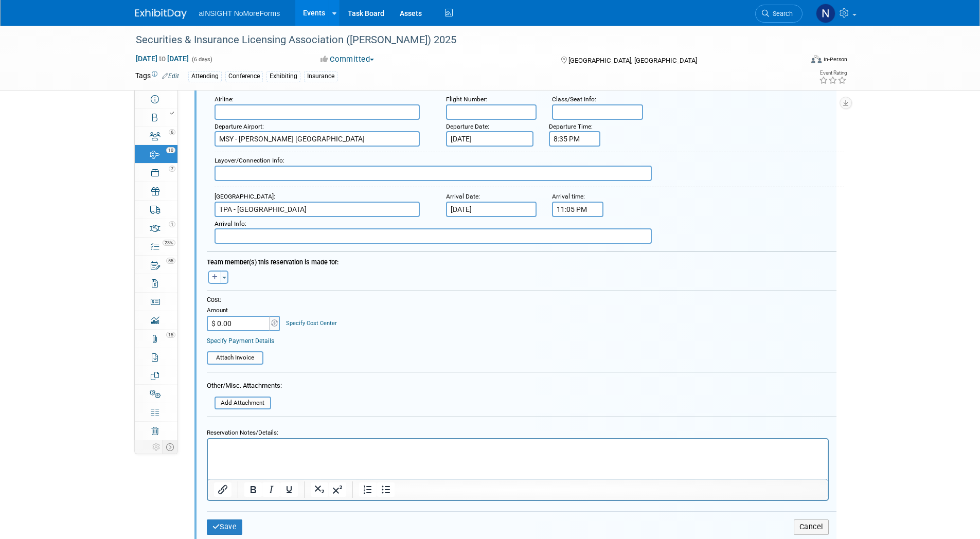
scroll to position [570, 0]
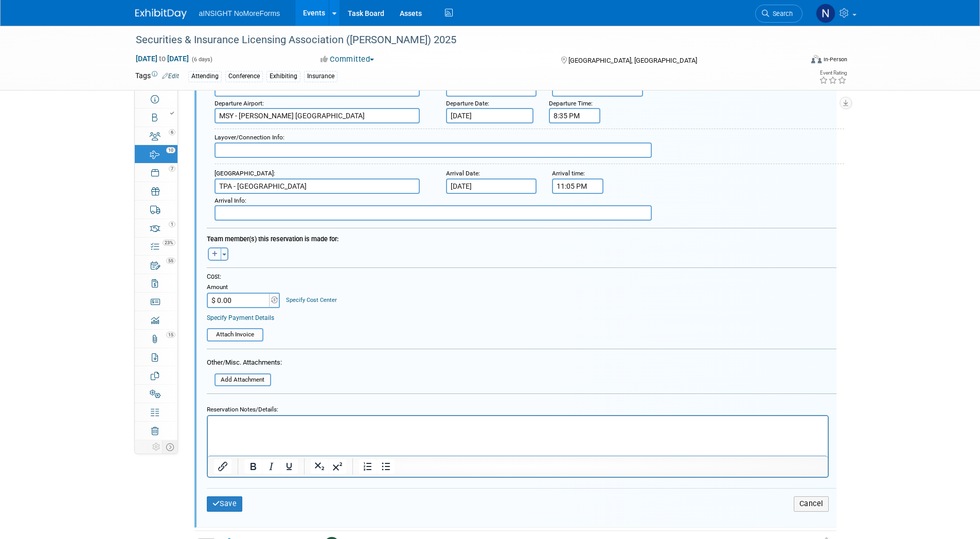
click at [212, 255] on icon "button" at bounding box center [215, 254] width 6 height 6
select select
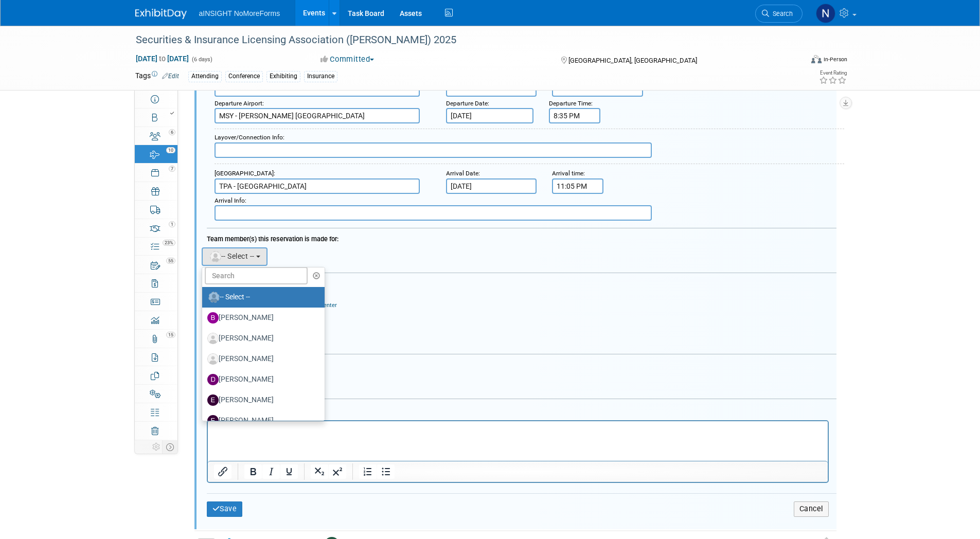
scroll to position [0, 0]
click at [257, 288] on input "text" at bounding box center [256, 281] width 103 height 17
type input "Amanda Bellavance"
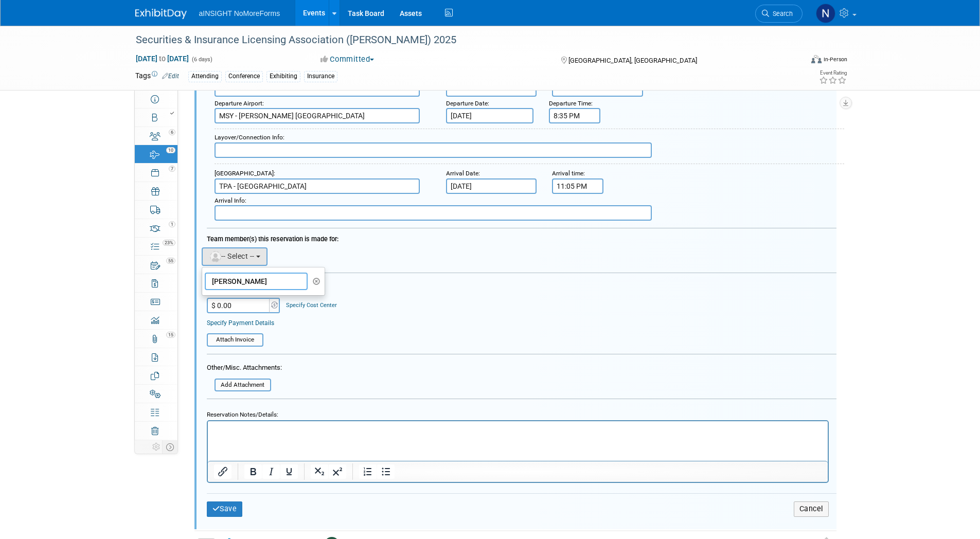
click at [291, 281] on input "Amanda Bellavance" at bounding box center [256, 281] width 103 height 17
click at [271, 287] on input "Amanda Bellavance" at bounding box center [256, 281] width 103 height 17
click at [279, 287] on input "Amanda Bellavance" at bounding box center [256, 281] width 103 height 17
drag, startPoint x: 279, startPoint y: 282, endPoint x: 188, endPoint y: 284, distance: 91.6
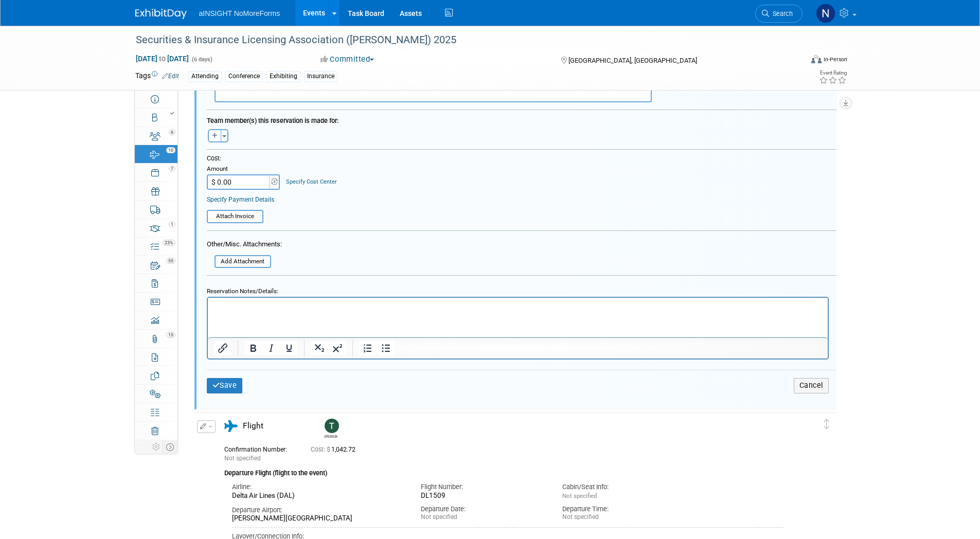
scroll to position [725, 0]
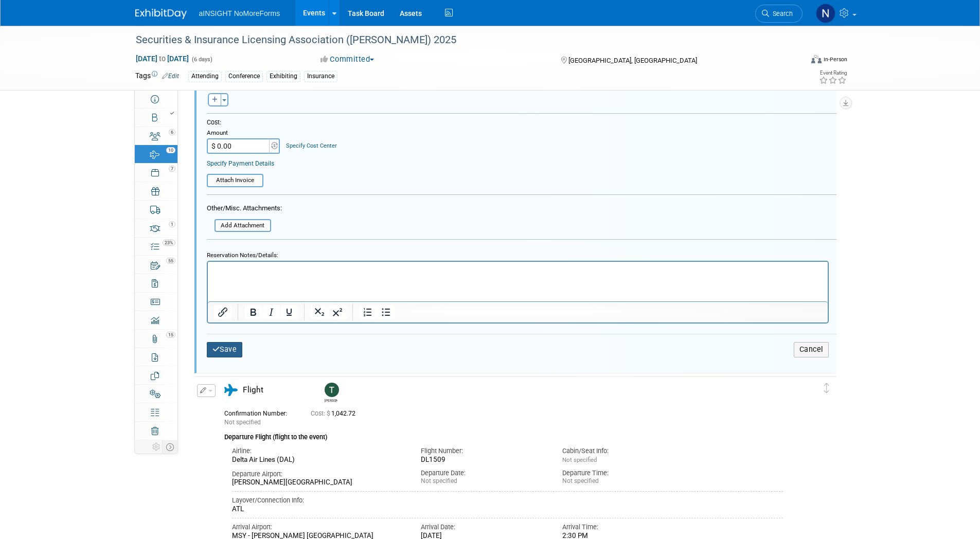
click at [234, 351] on button "Save" at bounding box center [225, 349] width 36 height 15
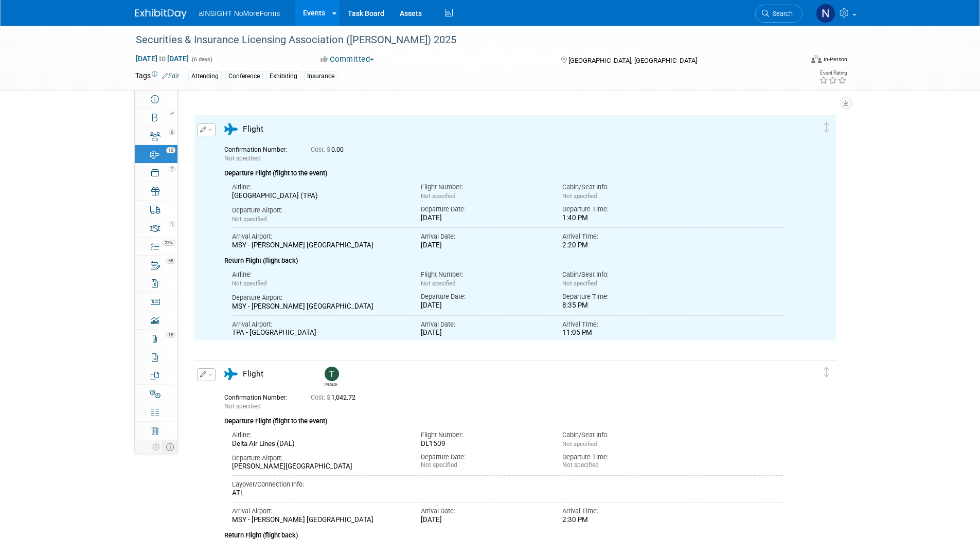
scroll to position [0, 0]
click at [853, 18] on link at bounding box center [835, 13] width 50 height 26
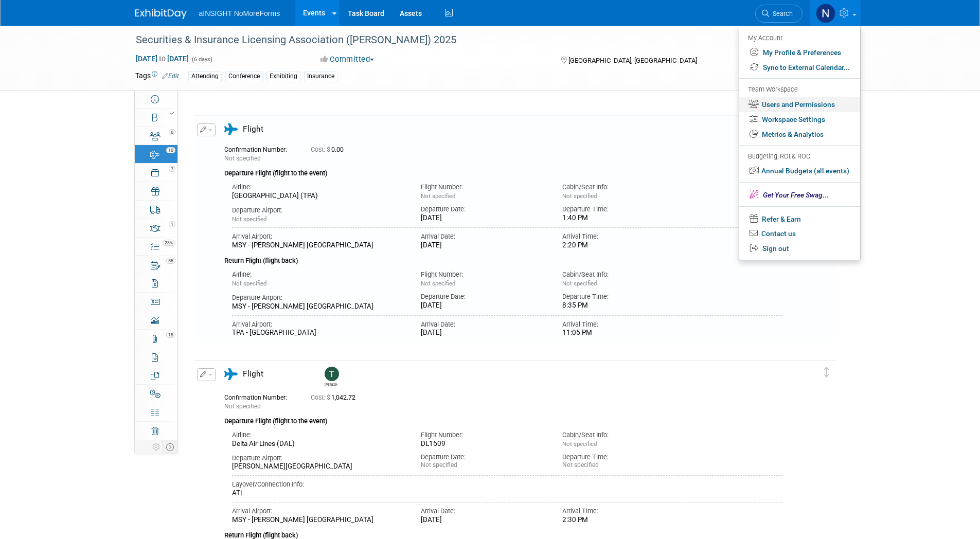
click at [803, 105] on link "Users and Permissions" at bounding box center [799, 104] width 121 height 15
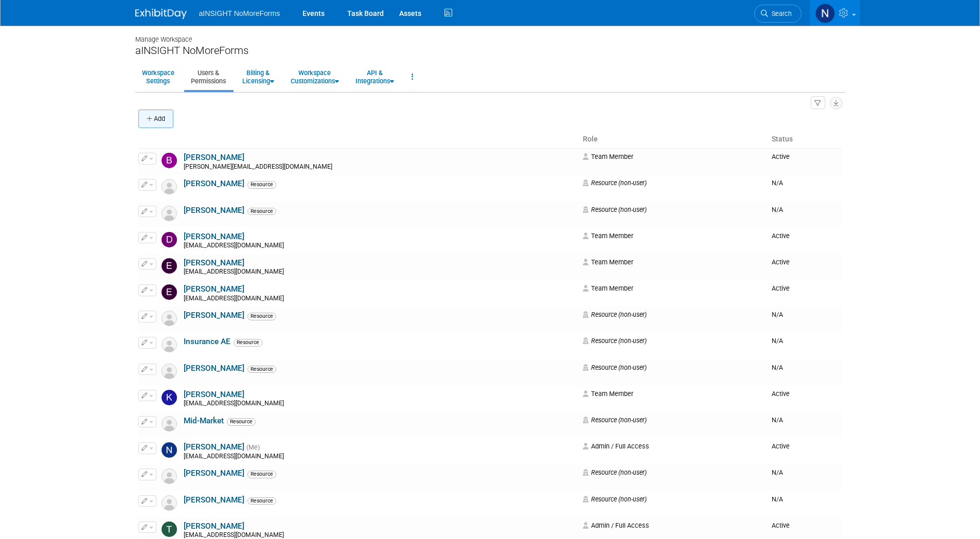
click at [153, 118] on icon "button" at bounding box center [150, 119] width 7 height 7
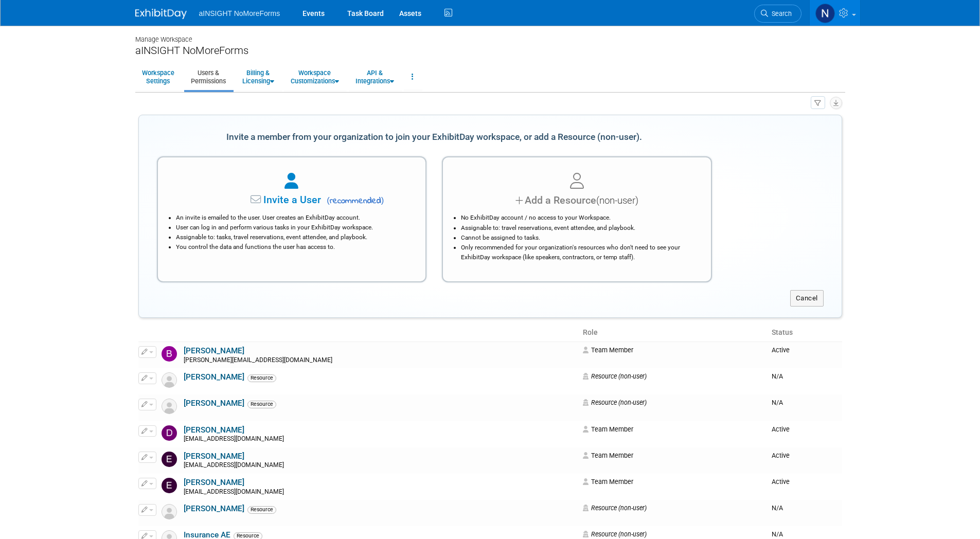
click at [634, 238] on li "Cannot be assigned to tasks." at bounding box center [579, 238] width 237 height 10
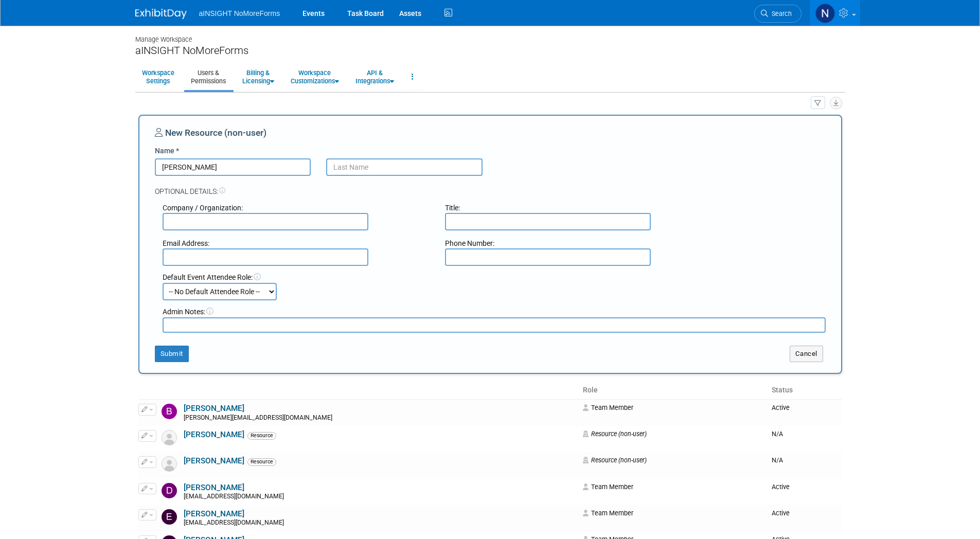
type input "Amanda"
paste input "📄 How to Create a Template & Webform in Adobe Acr"
type input "📄 How to Create a Template & Webform in Adobe Acr"
drag, startPoint x: 478, startPoint y: 167, endPoint x: 195, endPoint y: 166, distance: 282.9
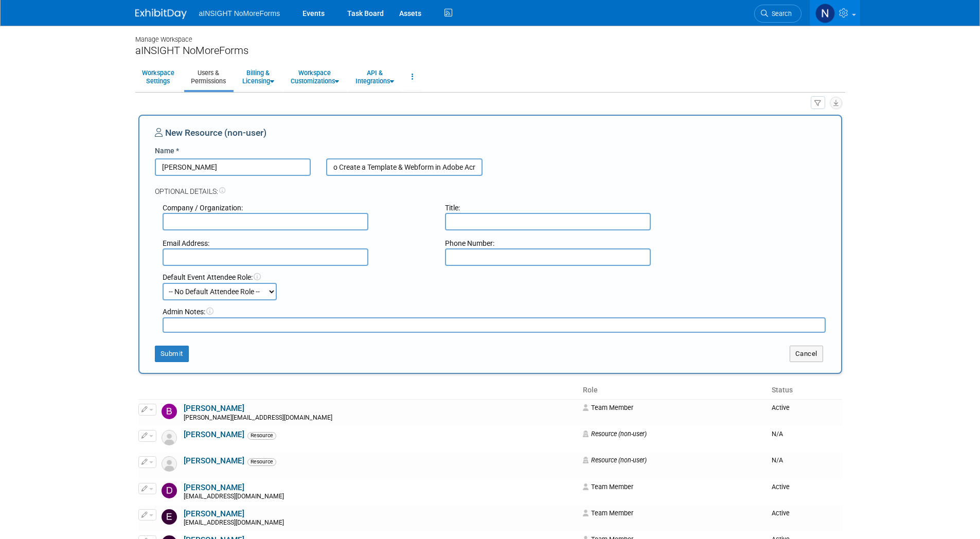
click at [195, 167] on div "Amanda 📄 How to Create a Template & Webform in Adobe Acr" at bounding box center [490, 166] width 686 height 17
type input "Bellavance"
click at [261, 295] on select "-- No Default Attendee Role -- Booth Lead Booth Member - Support Staff Conferen…" at bounding box center [220, 291] width 114 height 17
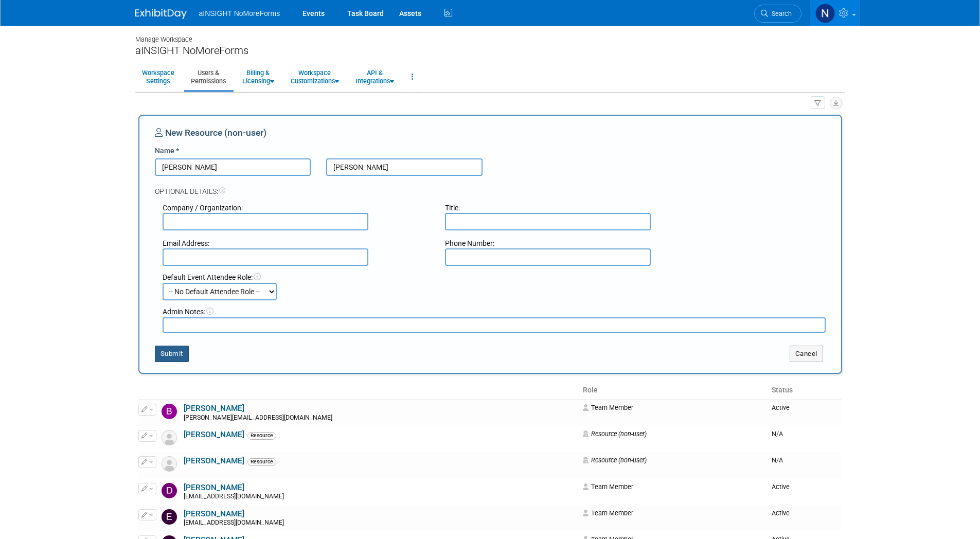
click at [166, 354] on button "Submit" at bounding box center [172, 354] width 34 height 16
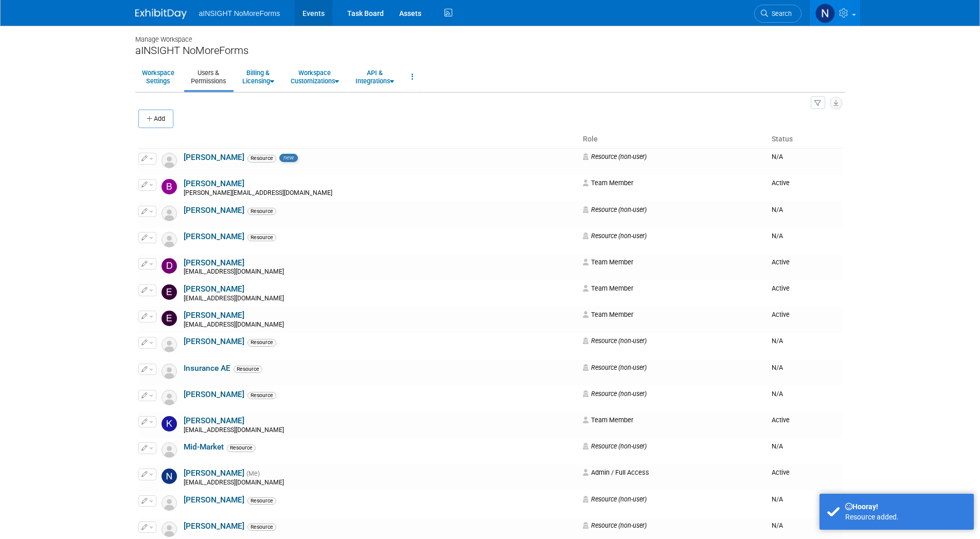
click at [313, 13] on link "Events" at bounding box center [314, 13] width 38 height 26
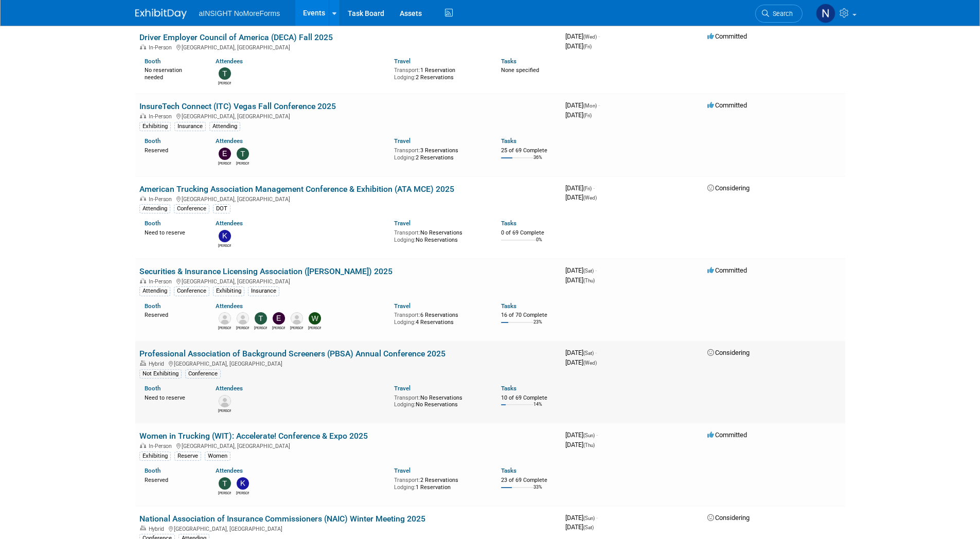
scroll to position [669, 0]
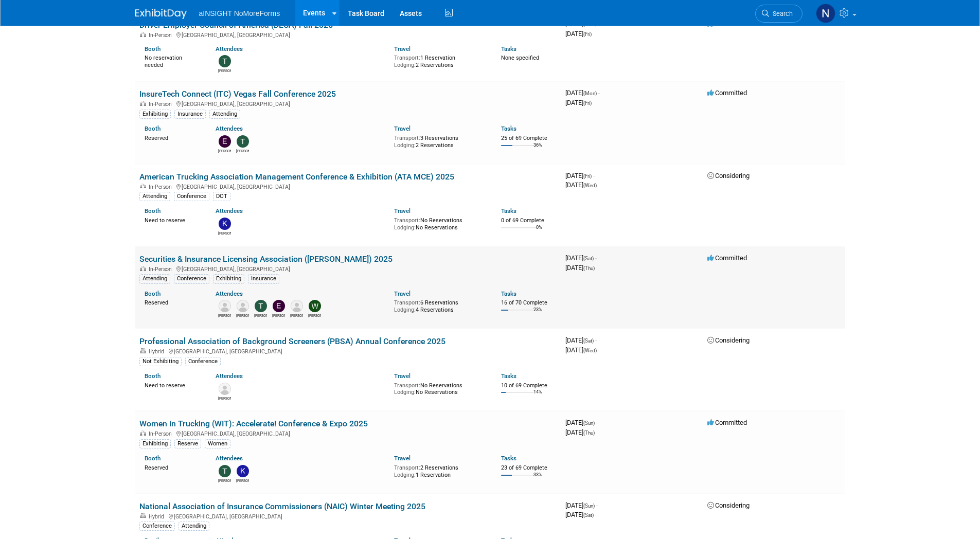
click at [275, 251] on td "Securities & Insurance Licensing Association ([PERSON_NAME]) 2025 In-Person [GE…" at bounding box center [348, 287] width 426 height 82
click at [275, 259] on link "Securities & Insurance Licensing Association ([PERSON_NAME]) 2025" at bounding box center [265, 259] width 253 height 10
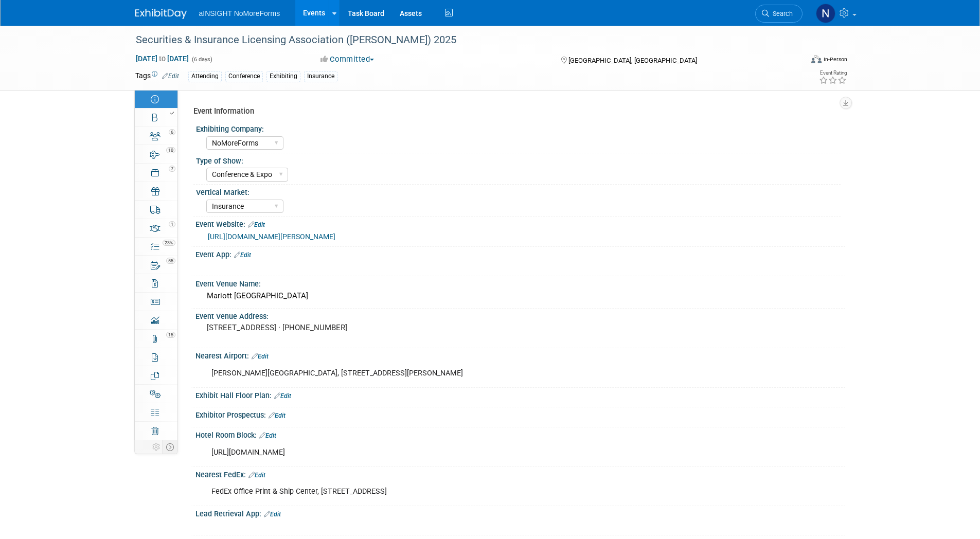
select select "NoMoreForms"
select select "Conference & Expo"
select select "Insurance"
select select "Yes"
click at [152, 113] on div at bounding box center [159, 113] width 35 height 7
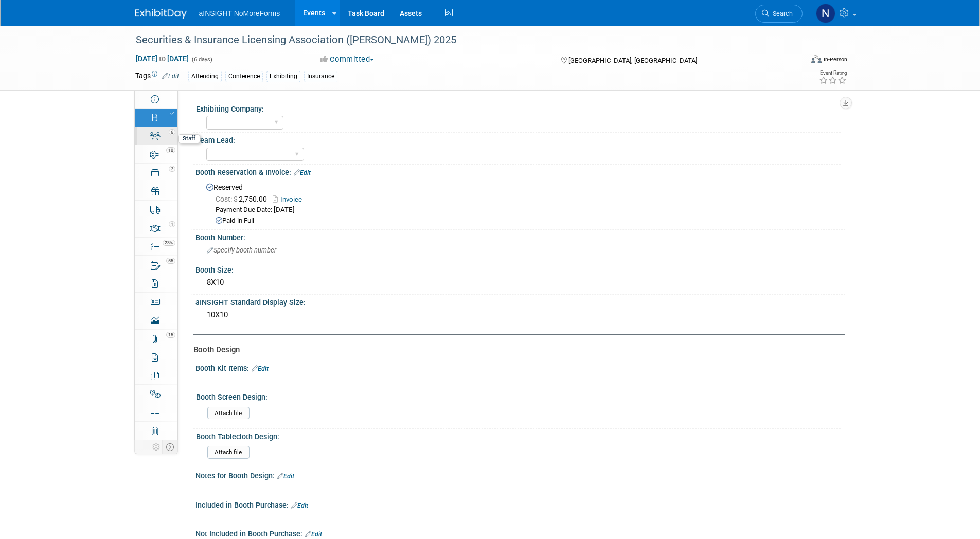
click at [164, 135] on div "6" at bounding box center [159, 131] width 35 height 7
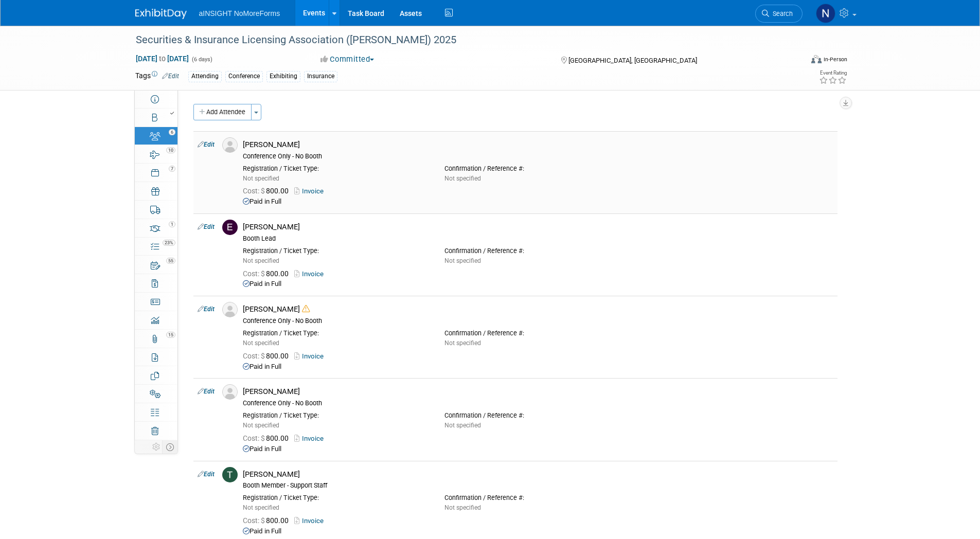
click at [208, 147] on link "Edit" at bounding box center [206, 144] width 17 height 7
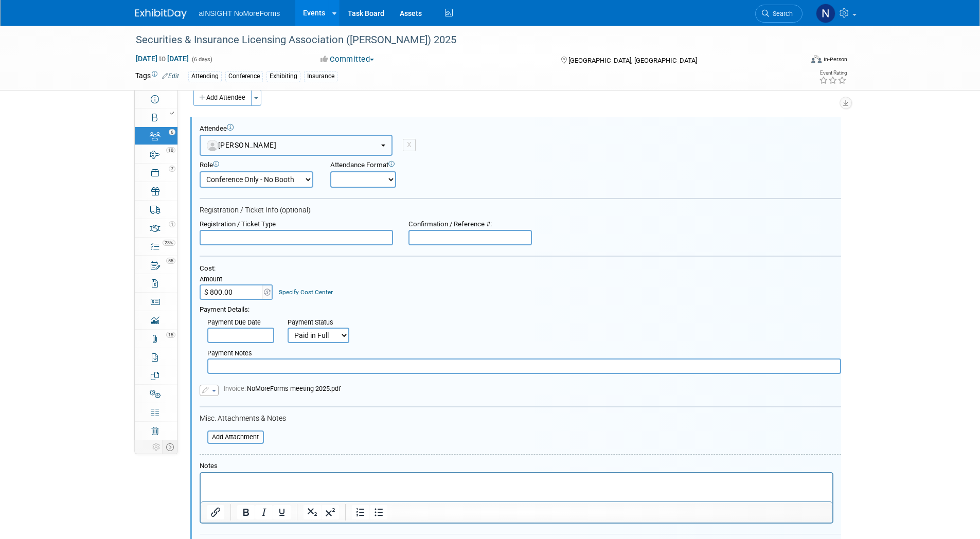
click at [318, 144] on button "Chrissy Basmagy" at bounding box center [296, 145] width 193 height 21
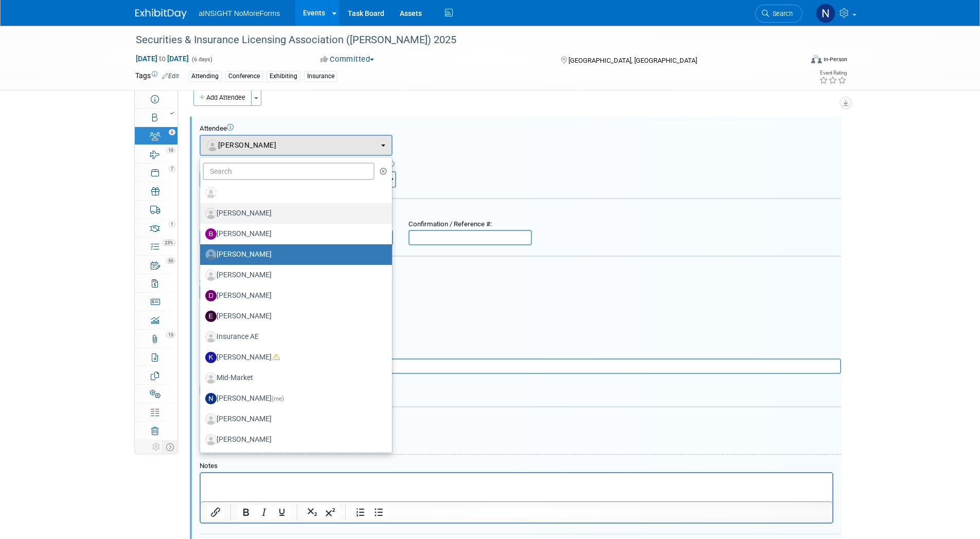
click at [283, 210] on label "Amanda Bellavance" at bounding box center [293, 213] width 176 height 16
click at [202, 210] on input "Amanda Bellavance" at bounding box center [198, 212] width 7 height 7
select select "8f5939e8-d4bf-4ddd-8fe9-4b4fdeef8ce6"
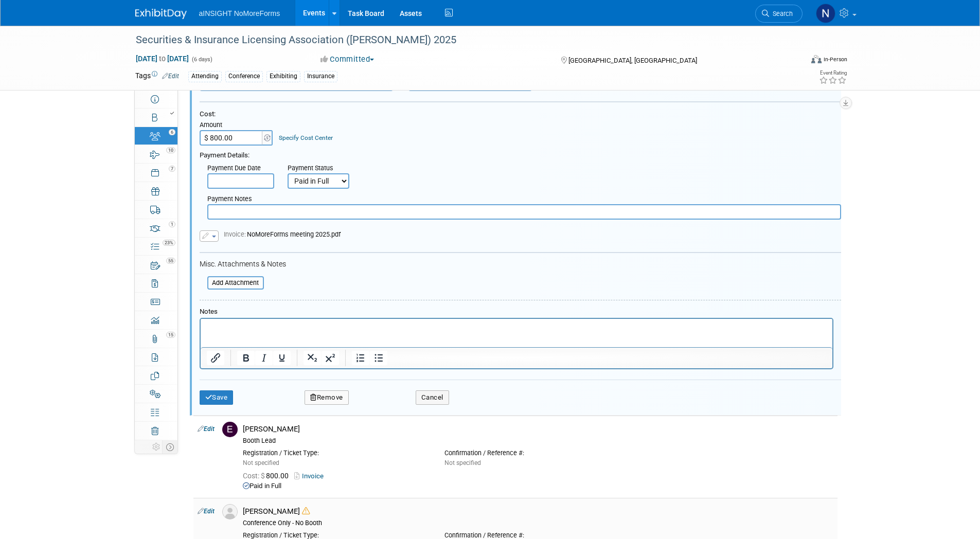
scroll to position [323, 0]
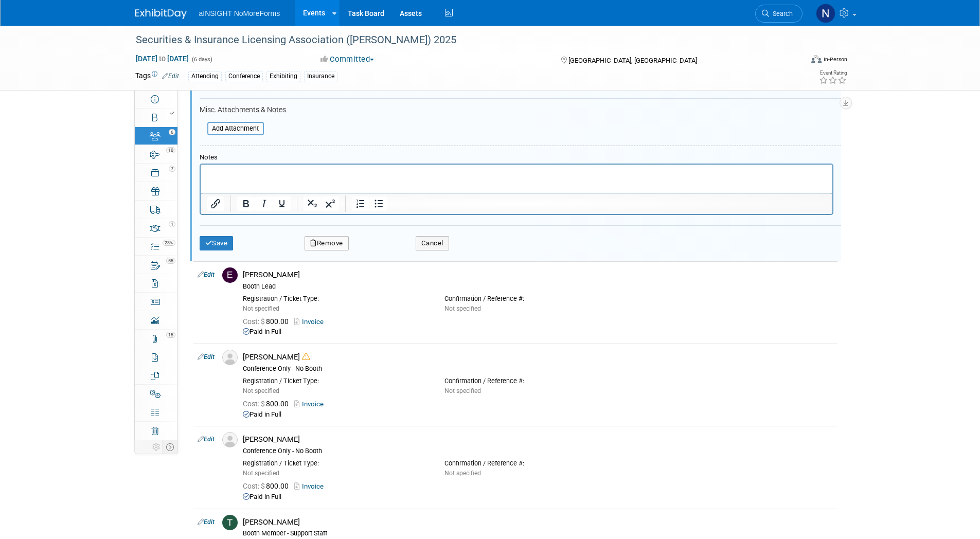
click at [219, 253] on div "Save Remove Cancel" at bounding box center [520, 241] width 641 height 33
click at [218, 246] on button "Save" at bounding box center [217, 243] width 34 height 14
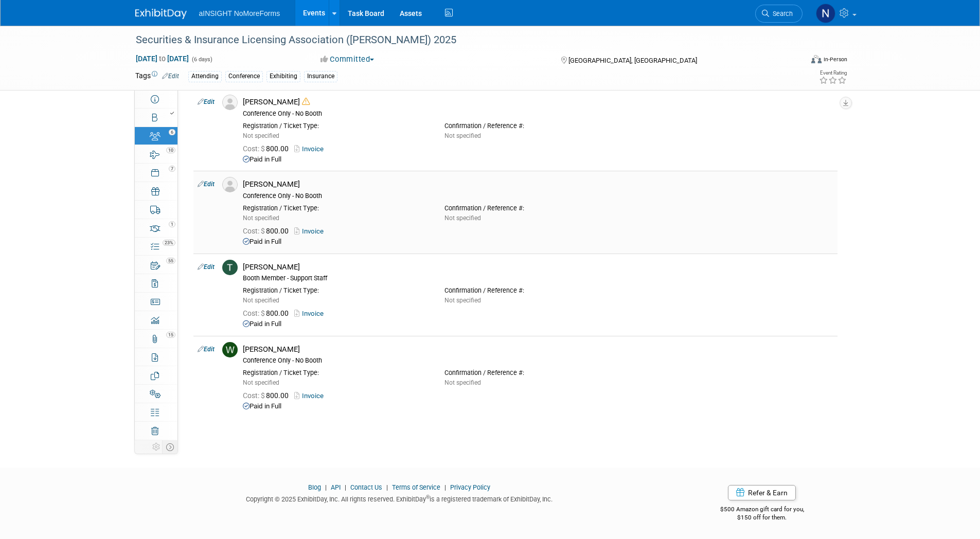
scroll to position [0, 0]
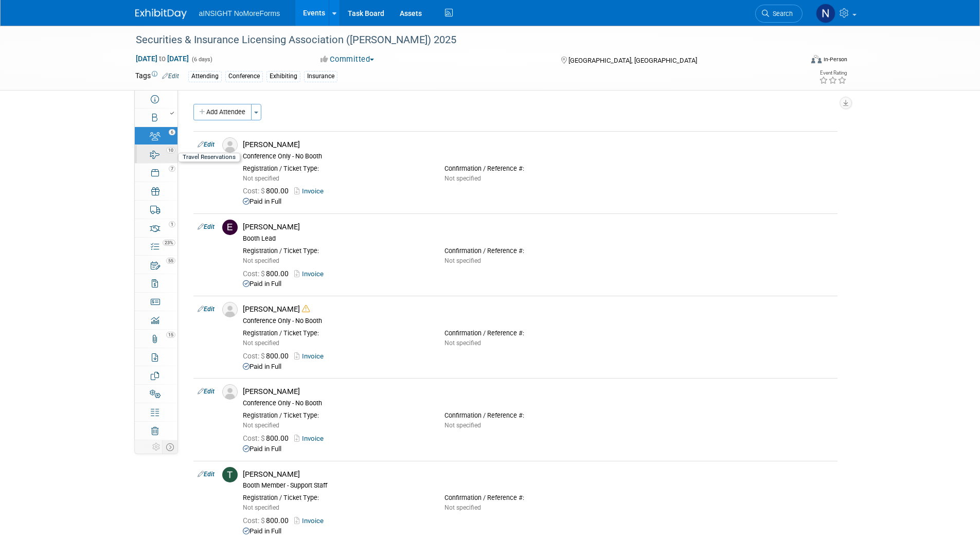
click at [164, 152] on div "10" at bounding box center [159, 149] width 35 height 7
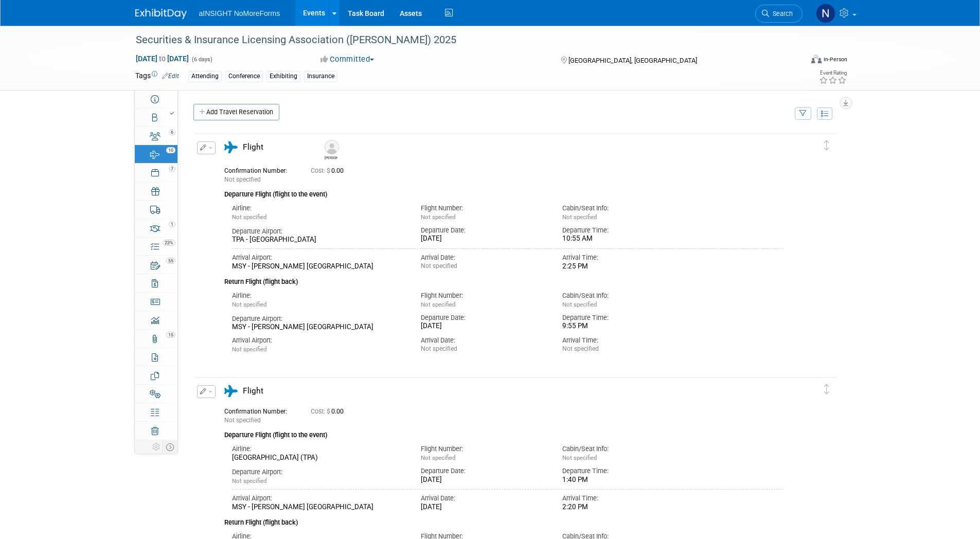
scroll to position [206, 0]
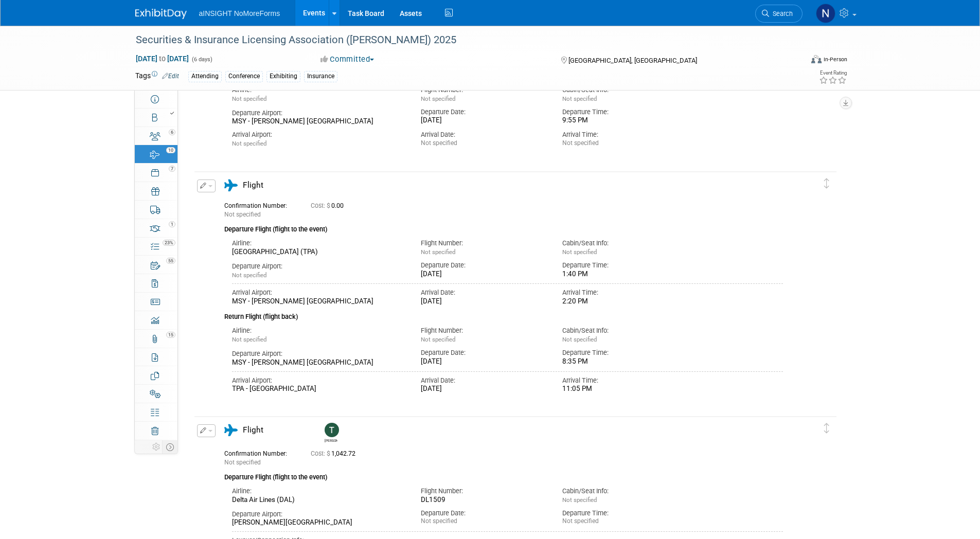
click at [210, 186] on span "button" at bounding box center [210, 186] width 4 height 2
click at [213, 205] on button "Edit Reservation" at bounding box center [241, 204] width 87 height 15
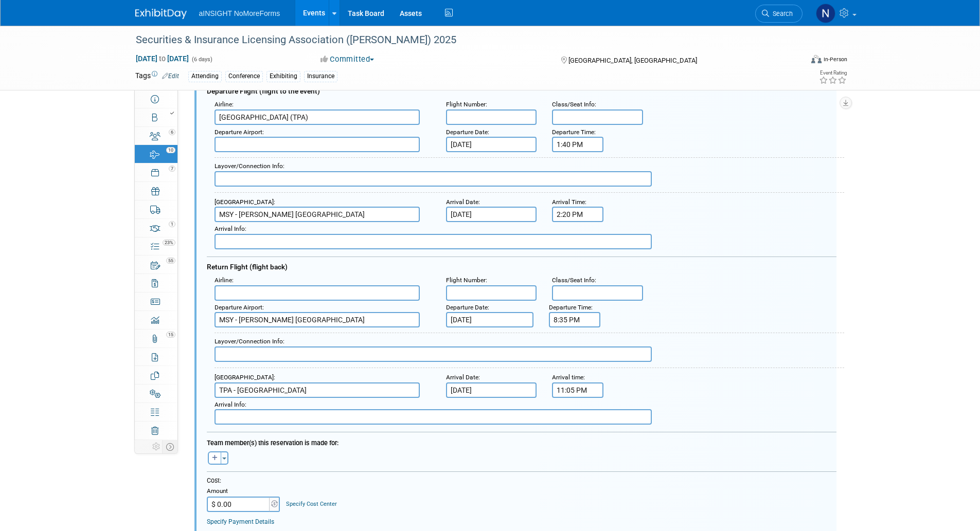
scroll to position [519, 0]
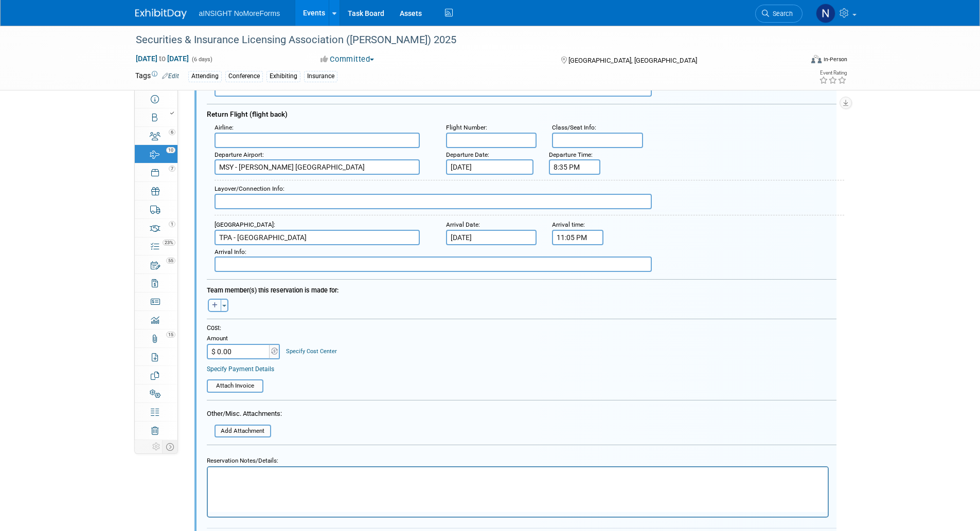
click at [214, 306] on icon "button" at bounding box center [215, 305] width 6 height 6
select select
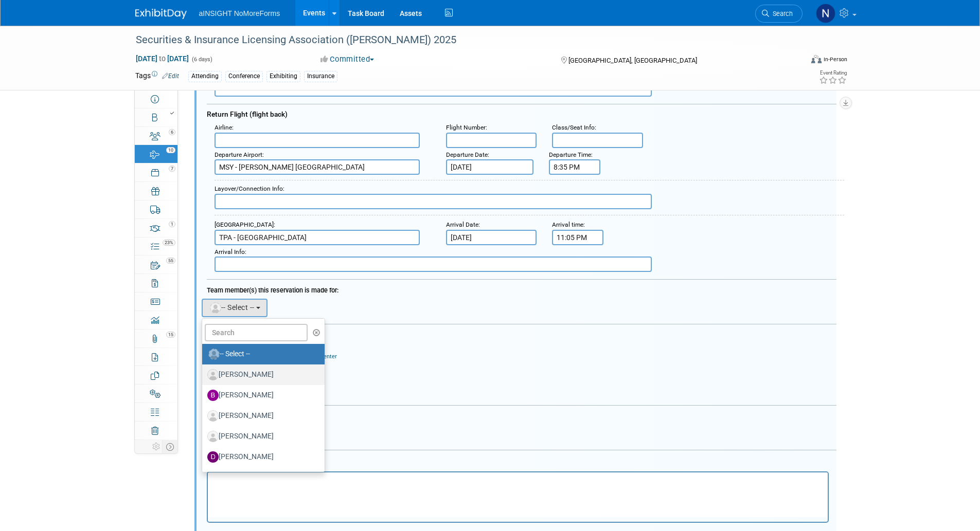
click at [264, 380] on label "Amanda Bellavance" at bounding box center [261, 375] width 108 height 16
click at [204, 377] on input "Amanda Bellavance" at bounding box center [200, 373] width 7 height 7
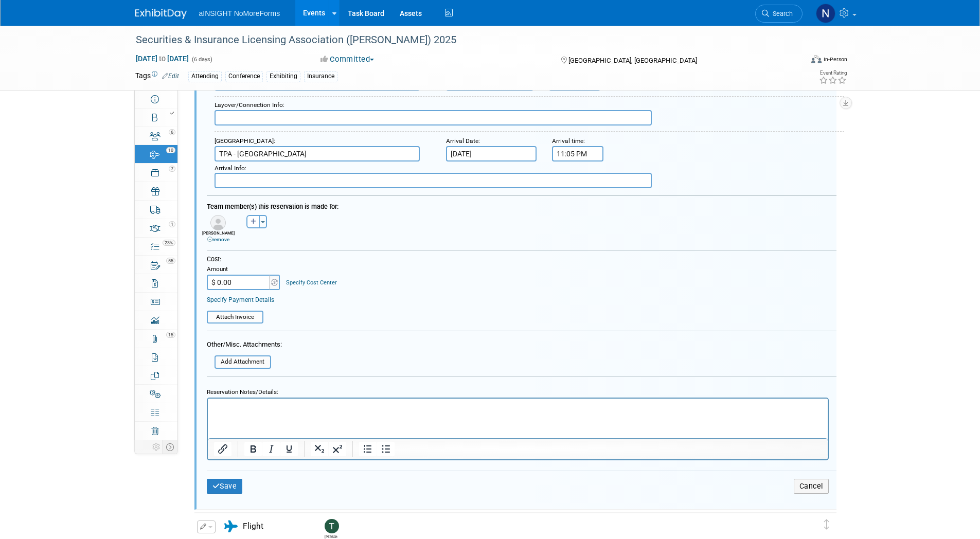
scroll to position [622, 0]
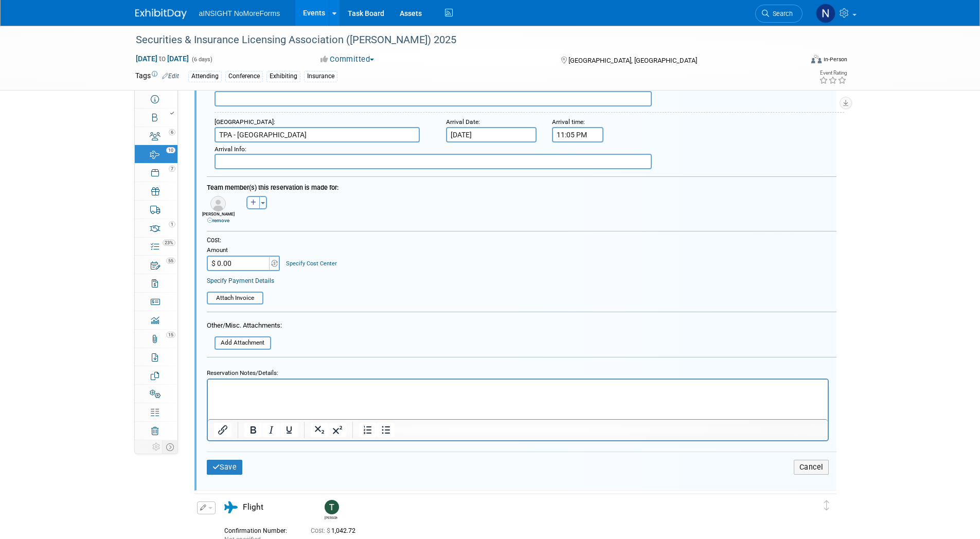
click at [240, 263] on input "$ 0.00" at bounding box center [239, 263] width 64 height 15
type input "$ 175.96"
click at [231, 477] on div "Save Cancel" at bounding box center [522, 467] width 630 height 31
click at [231, 471] on button "Save" at bounding box center [225, 467] width 36 height 15
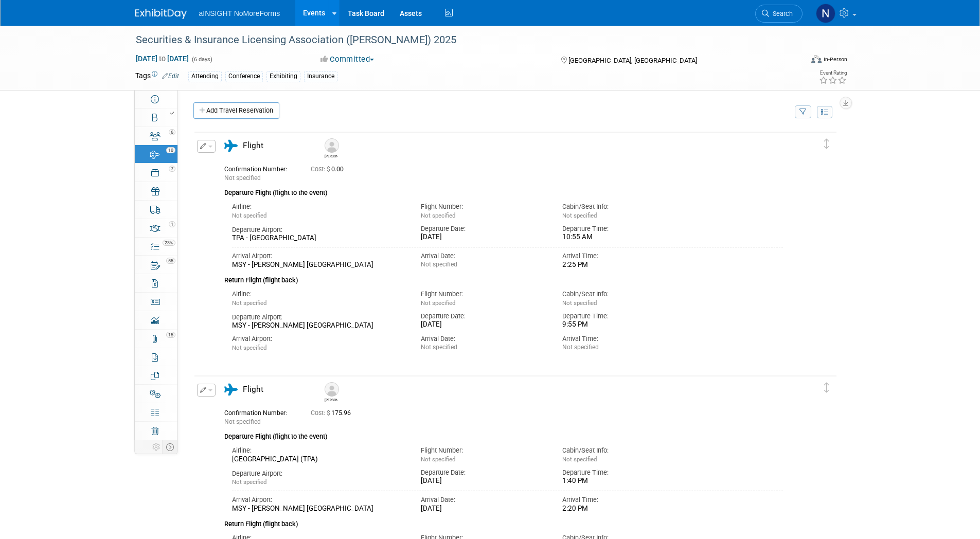
scroll to position [0, 0]
click at [262, 113] on link "Add Travel Reservation" at bounding box center [236, 112] width 86 height 16
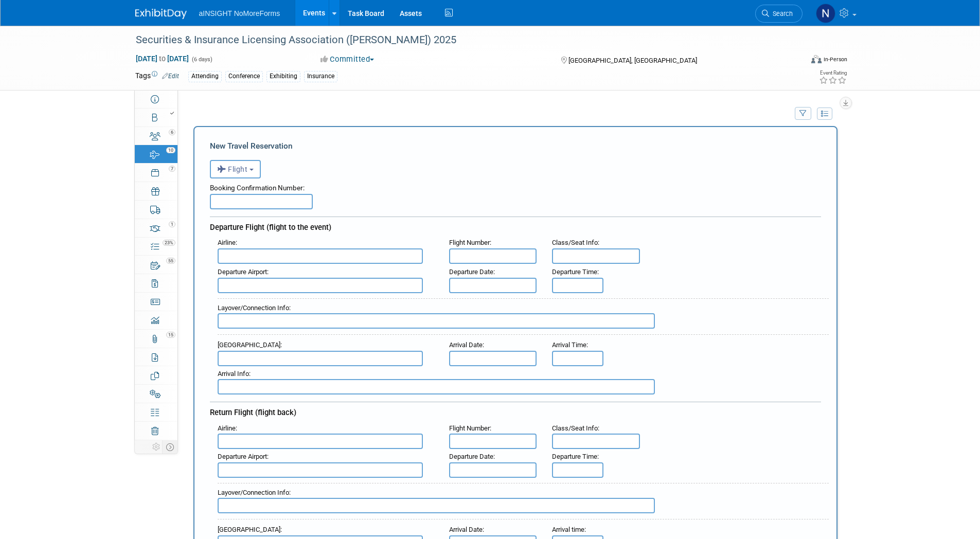
click at [229, 154] on div "New Travel Reservation <i class="fas fa-plane" style="padding: 6px 4px 6px 1px;…" at bounding box center [515, 510] width 644 height 769
drag, startPoint x: 231, startPoint y: 156, endPoint x: 241, endPoint y: 168, distance: 16.1
click at [241, 168] on span "Flight" at bounding box center [232, 169] width 31 height 8
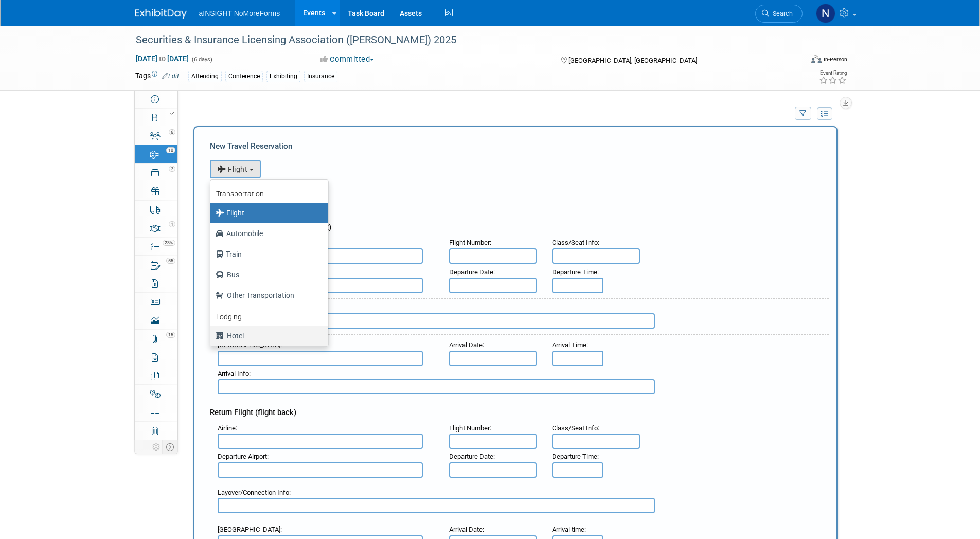
click at [251, 337] on label "Hotel" at bounding box center [267, 336] width 102 height 16
click at [212, 337] on input "Hotel" at bounding box center [208, 334] width 7 height 7
select select "6"
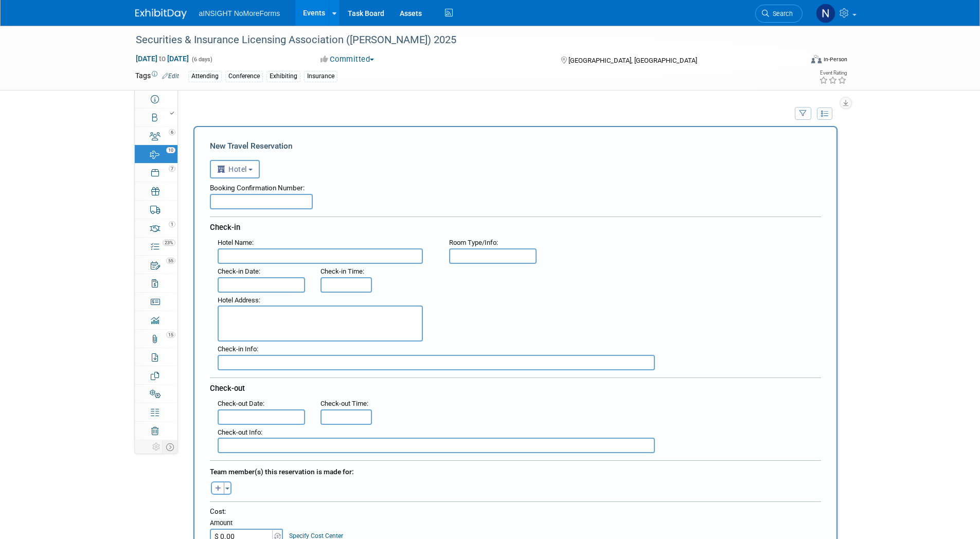
click at [254, 256] on input "text" at bounding box center [320, 255] width 205 height 15
type input "The New Orleans Marriott"
click at [256, 286] on input "text" at bounding box center [262, 284] width 88 height 15
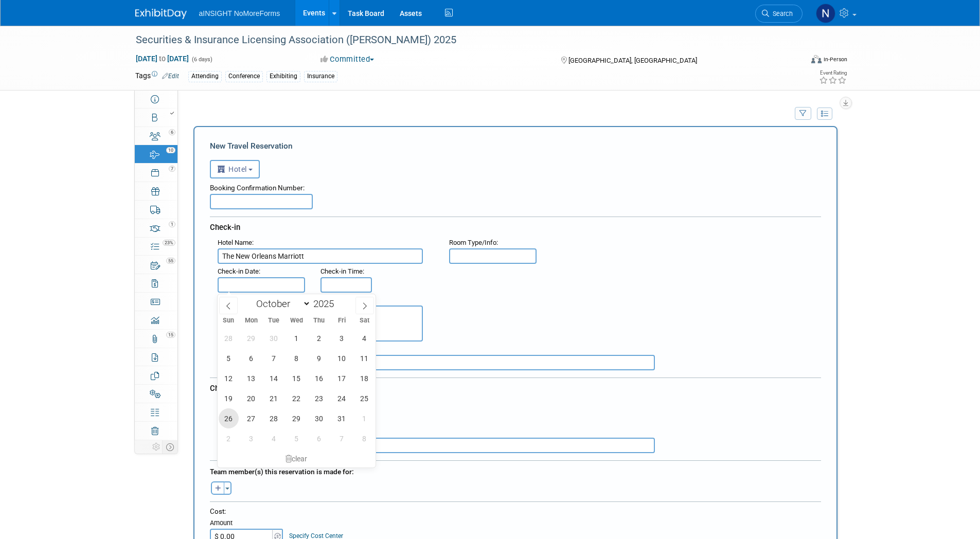
click at [229, 418] on span "26" at bounding box center [229, 418] width 20 height 20
type input "Oct 26, 2025"
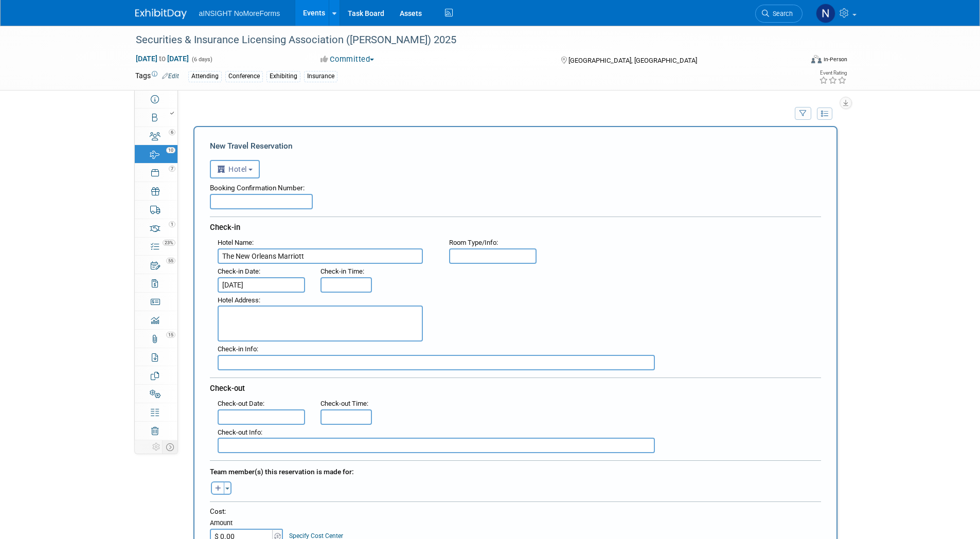
click at [275, 415] on input "text" at bounding box center [261, 416] width 87 height 15
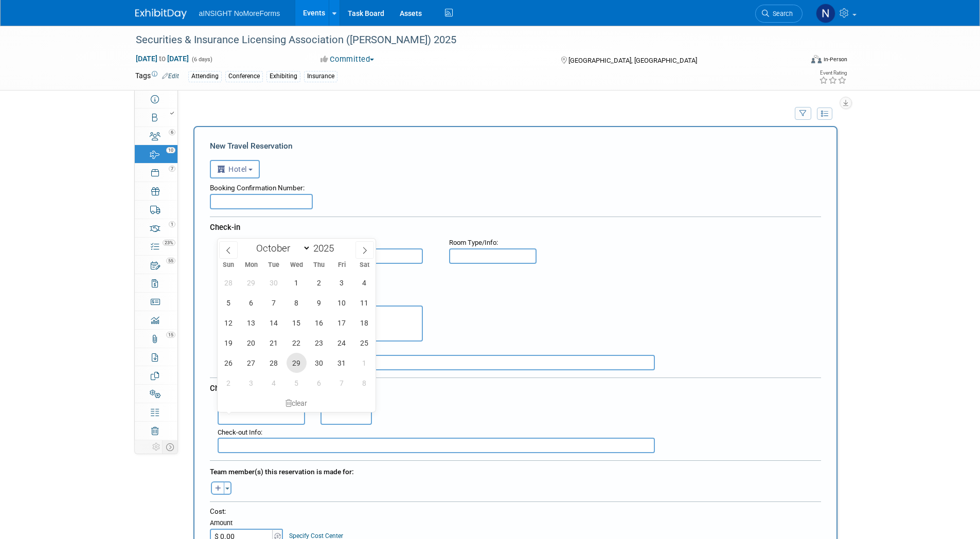
click at [302, 358] on span "29" at bounding box center [297, 363] width 20 height 20
type input "Oct 29, 2025"
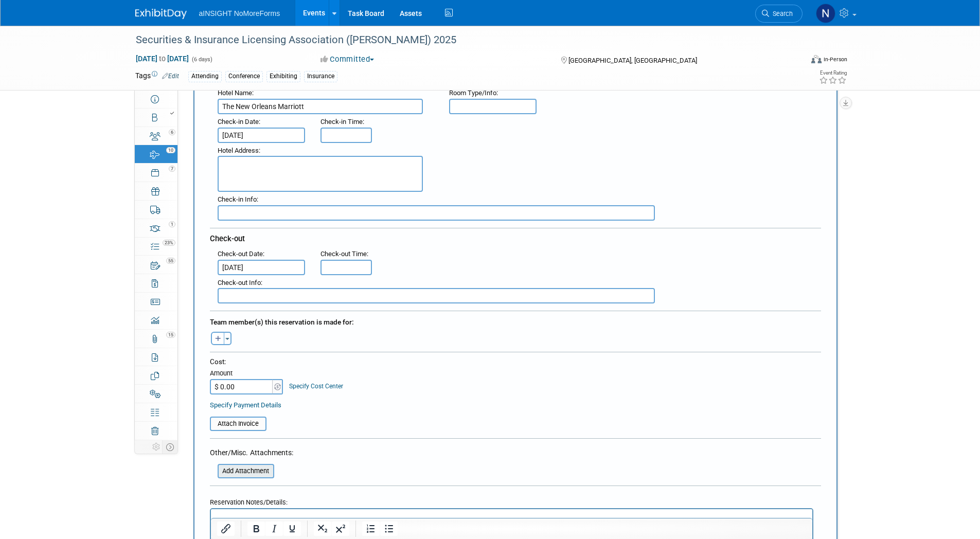
scroll to position [154, 0]
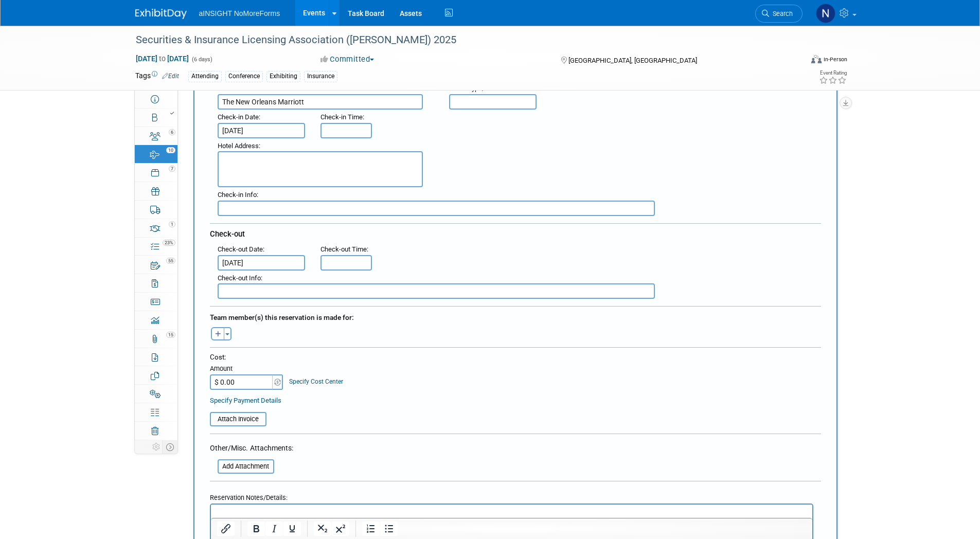
click at [239, 383] on input "$ 0.00" at bounding box center [242, 381] width 64 height 15
type input "$ 765.00"
click at [216, 333] on icon "button" at bounding box center [218, 334] width 6 height 7
select select
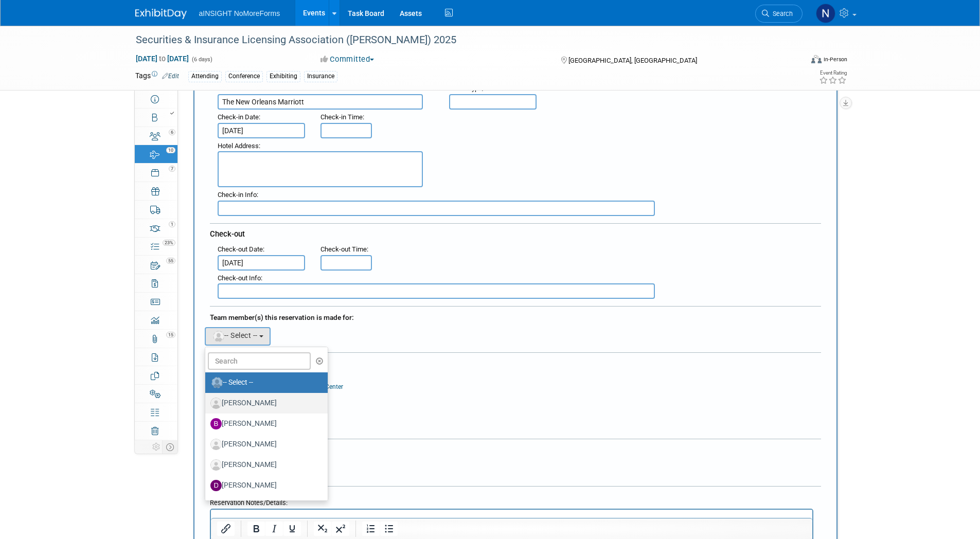
click at [254, 398] on label "Amanda Bellavance" at bounding box center [264, 403] width 108 height 16
click at [207, 399] on input "Amanda Bellavance" at bounding box center [203, 402] width 7 height 7
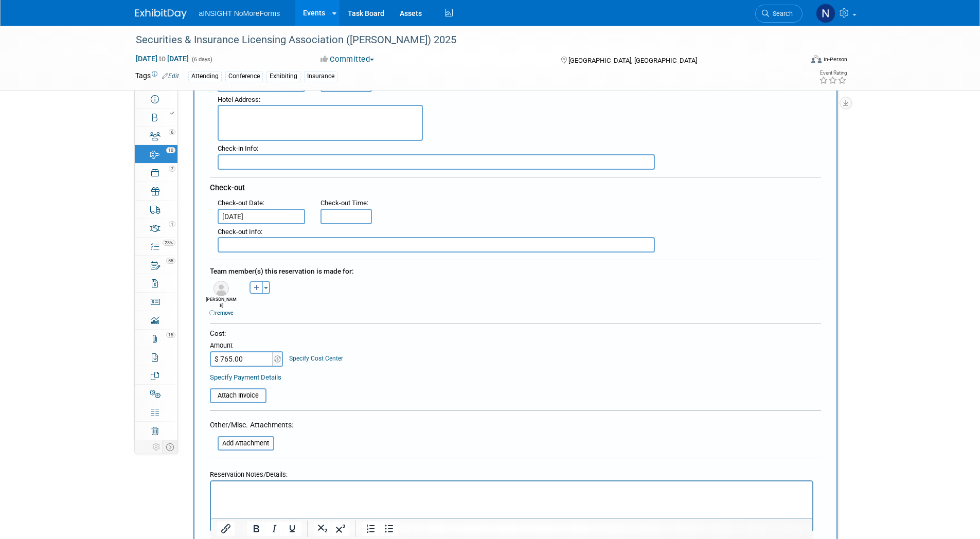
scroll to position [309, 0]
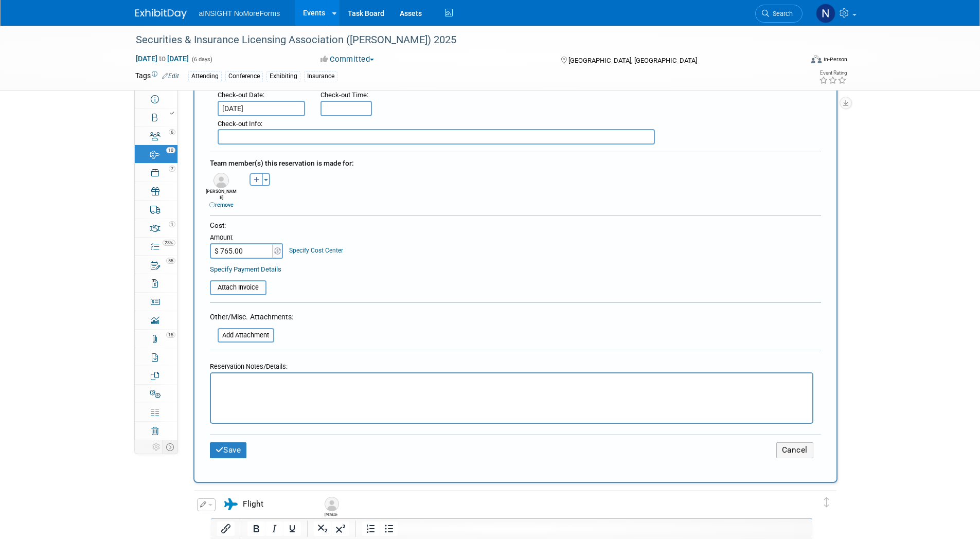
click at [219, 453] on div "Save Cancel" at bounding box center [515, 450] width 611 height 32
click at [223, 447] on icon "submit" at bounding box center [220, 450] width 8 height 8
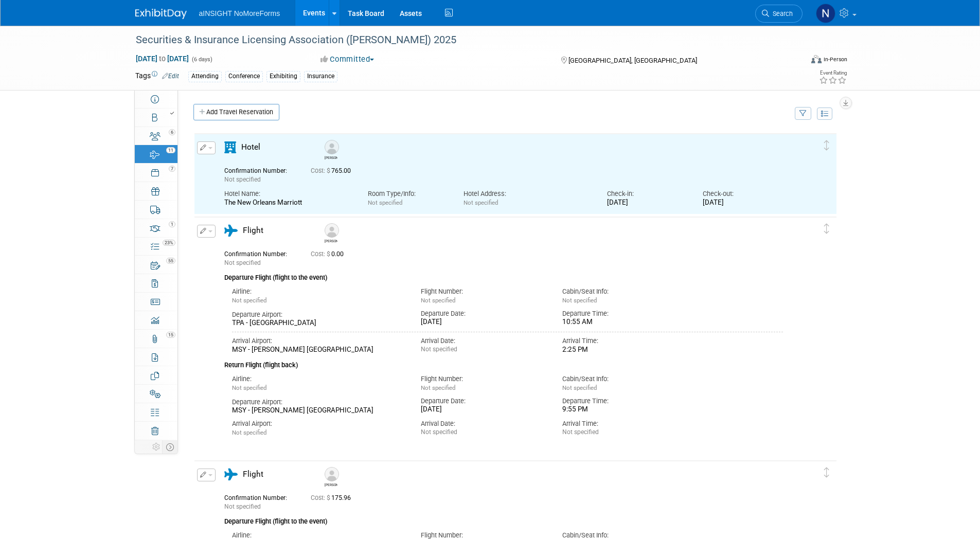
scroll to position [0, 0]
